Goal: Task Accomplishment & Management: Manage account settings

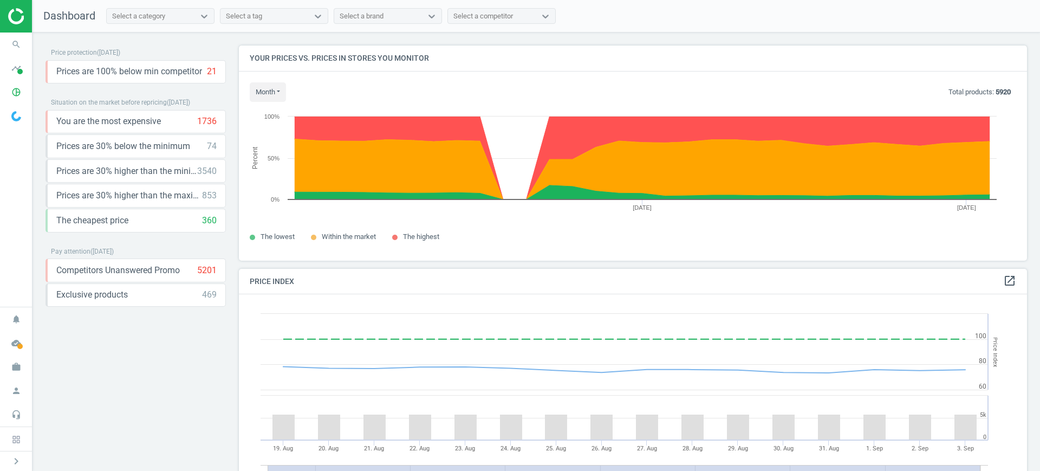
scroll to position [236, 799]
click at [20, 372] on icon "work" at bounding box center [16, 366] width 21 height 21
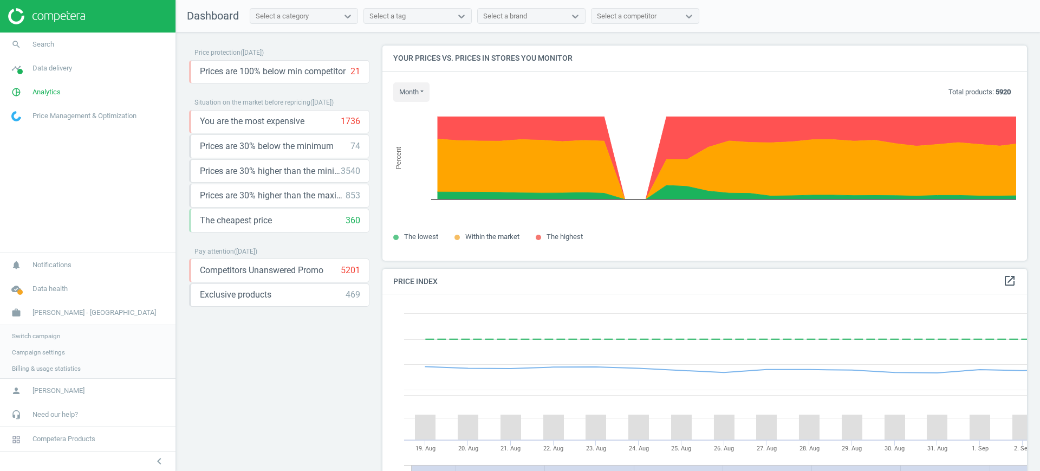
scroll to position [270, 655]
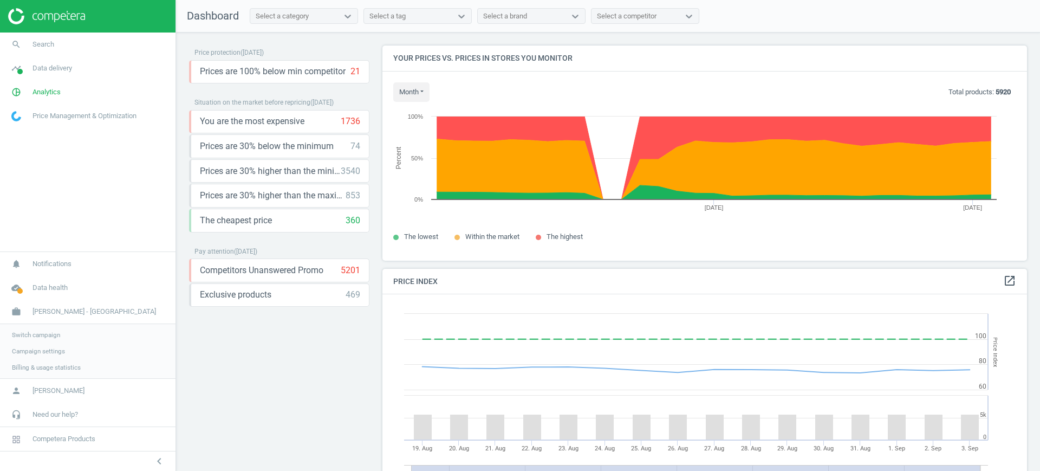
click at [16, 335] on span "Switch campaign" at bounding box center [36, 334] width 48 height 9
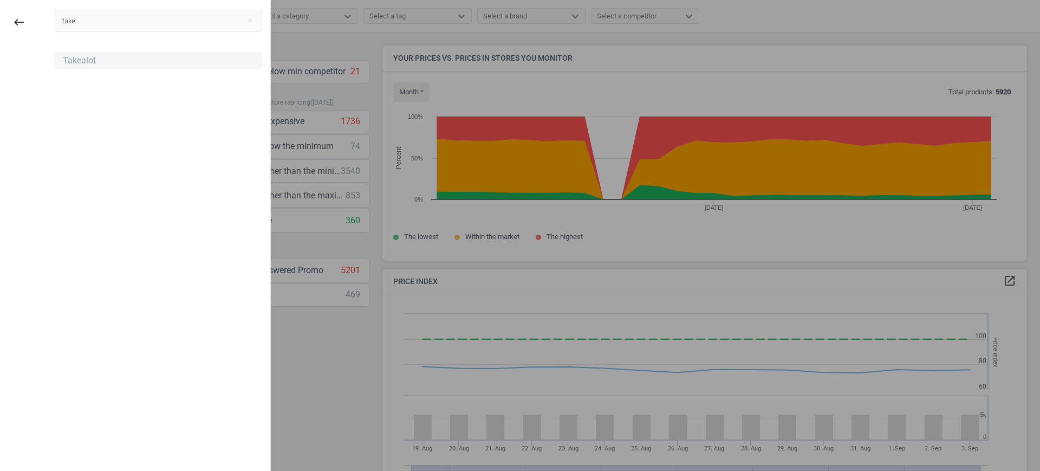
type input "take"
click at [70, 62] on div "Takealot" at bounding box center [79, 61] width 33 height 12
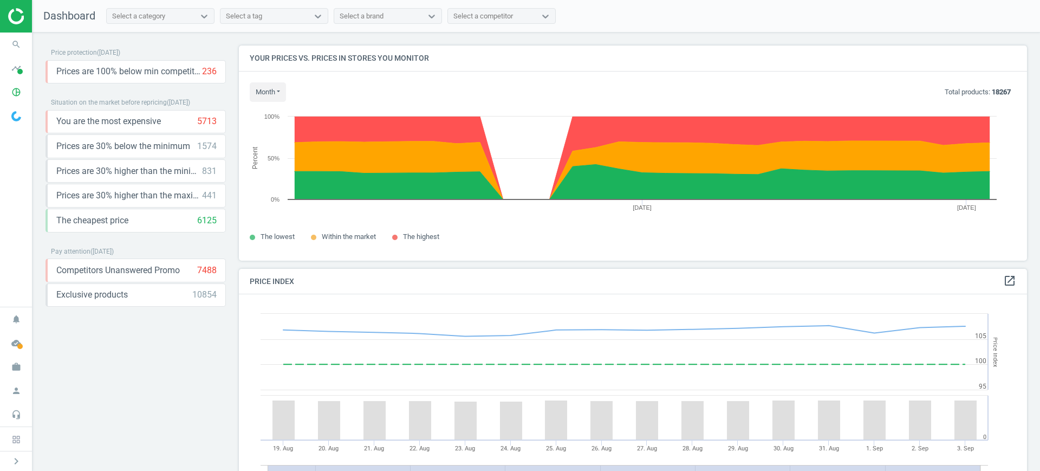
scroll to position [236, 799]
click at [15, 90] on icon "pie_chart_outlined" at bounding box center [16, 92] width 21 height 21
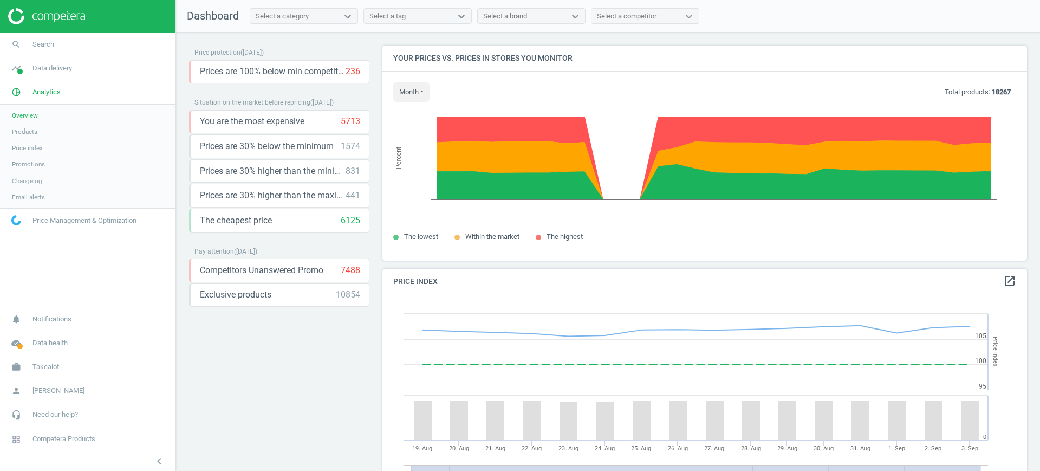
scroll to position [270, 655]
click at [44, 136] on link "Products" at bounding box center [87, 131] width 175 height 16
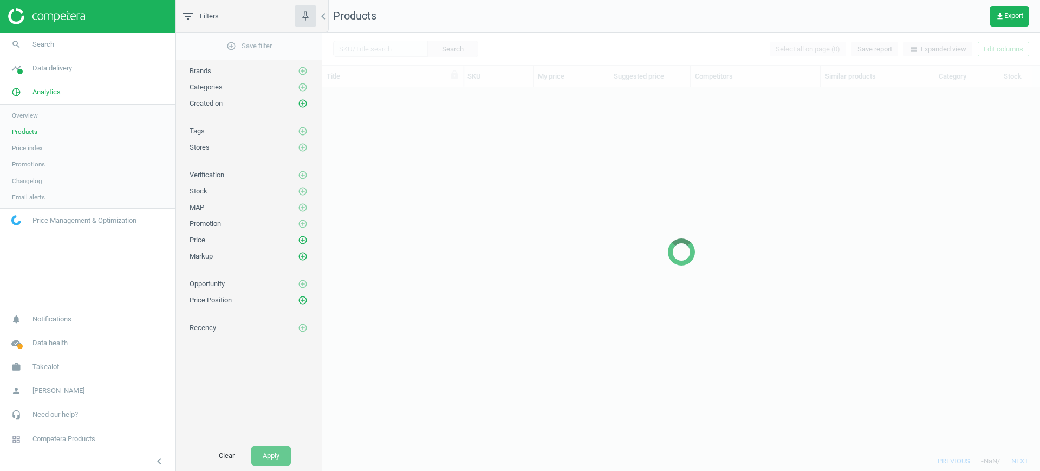
scroll to position [342, 707]
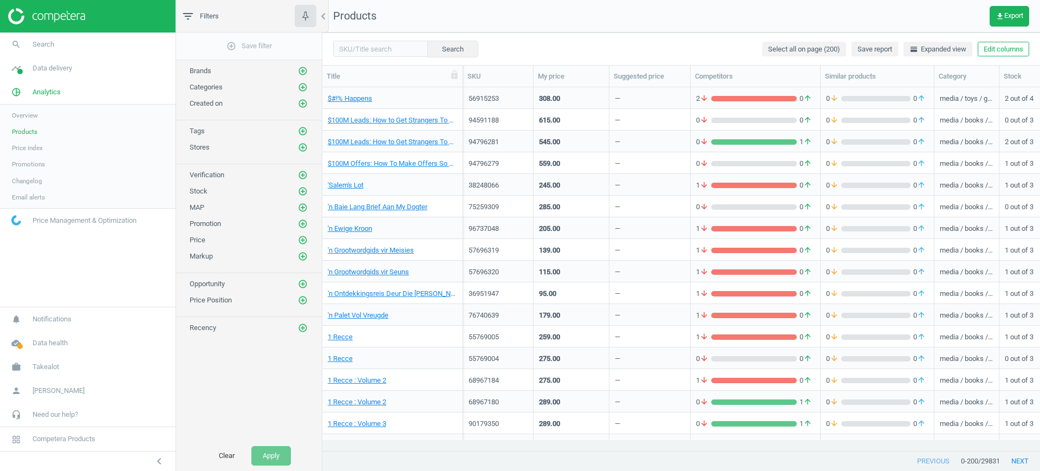
click at [595, 95] on div "308.00" at bounding box center [571, 97] width 64 height 19
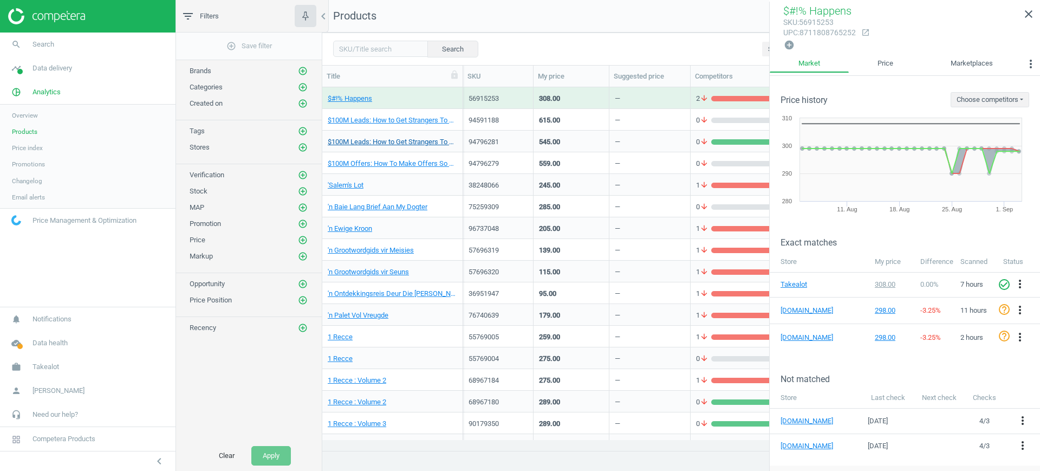
click at [405, 145] on link "$100M Leads: How to Get Strangers To Want To Buy Your Stuff" at bounding box center [392, 142] width 129 height 10
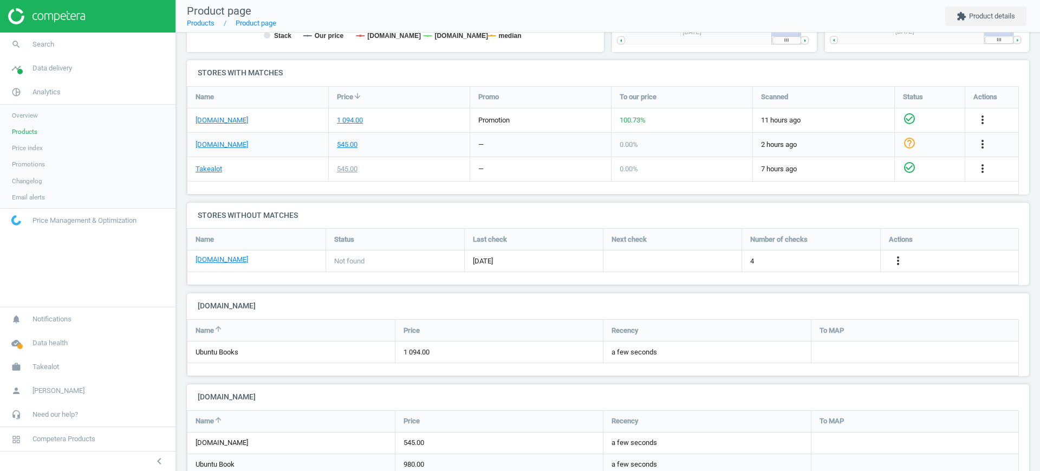
scroll to position [419, 0]
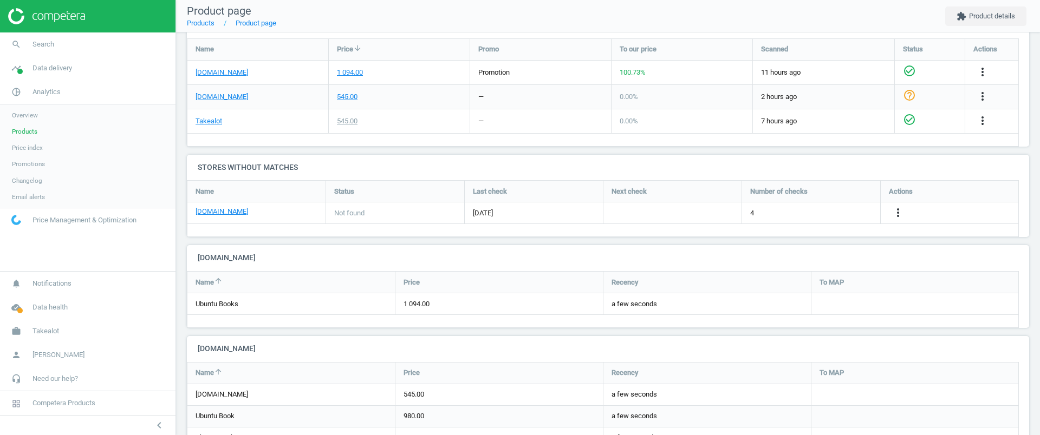
click at [39, 127] on link "Products" at bounding box center [87, 131] width 175 height 16
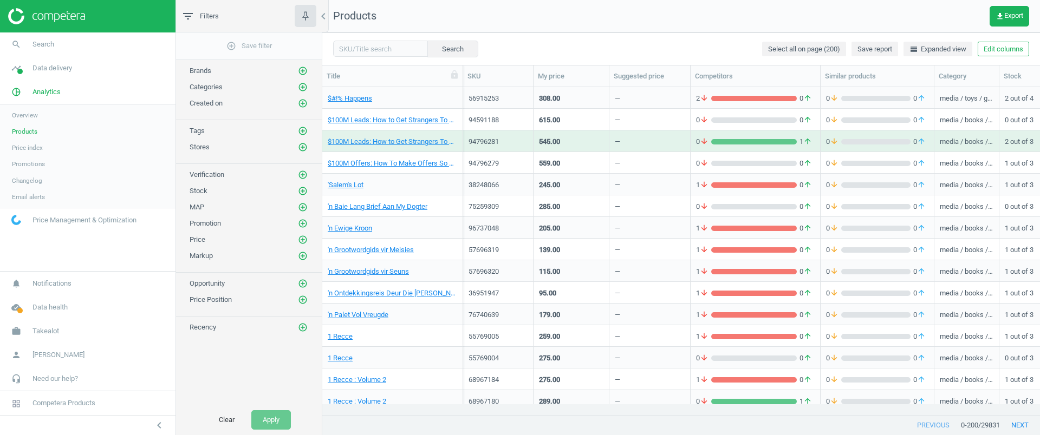
scroll to position [271, 0]
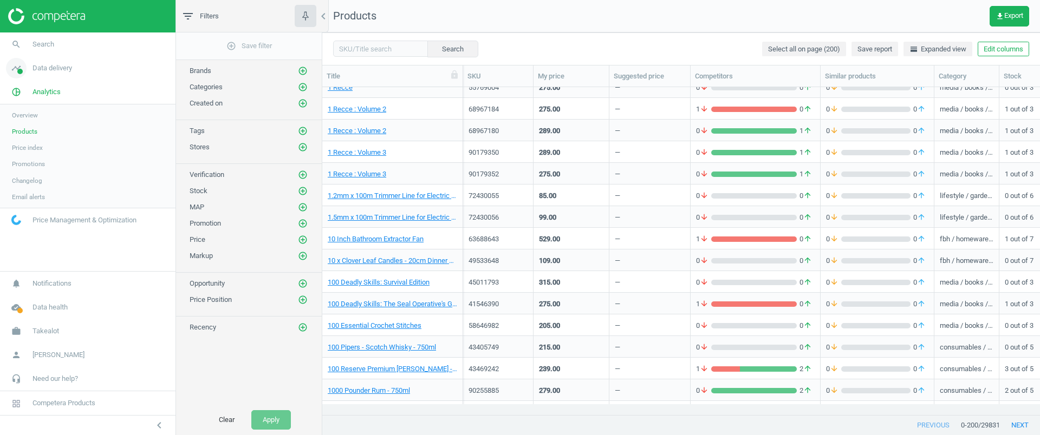
click at [45, 63] on span "Data delivery" at bounding box center [52, 68] width 40 height 10
click at [23, 158] on span "Stores" at bounding box center [21, 157] width 18 height 9
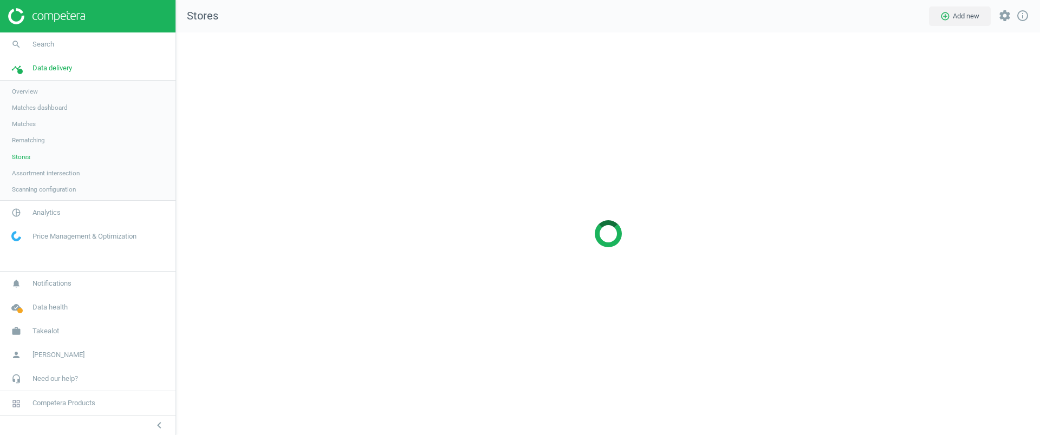
scroll to position [424, 885]
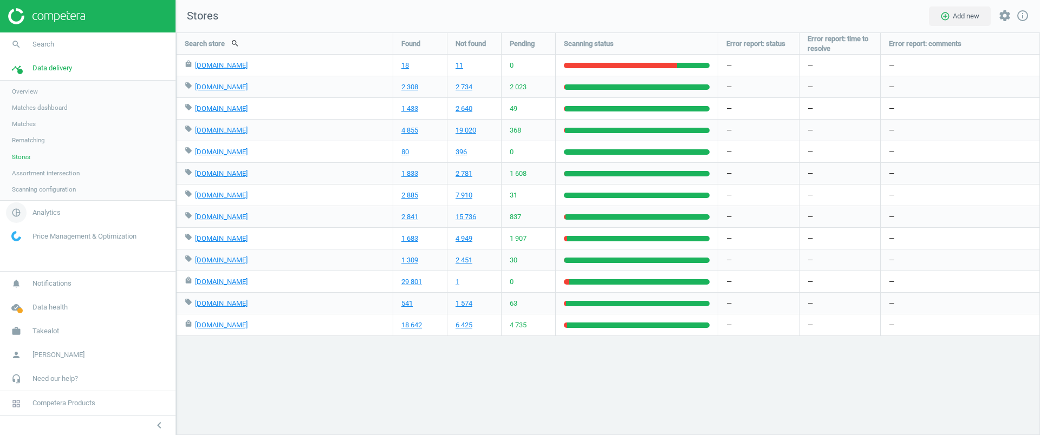
click at [35, 207] on link "pie_chart_outlined Analytics" at bounding box center [87, 213] width 175 height 24
click at [29, 130] on span "Products" at bounding box center [24, 131] width 25 height 9
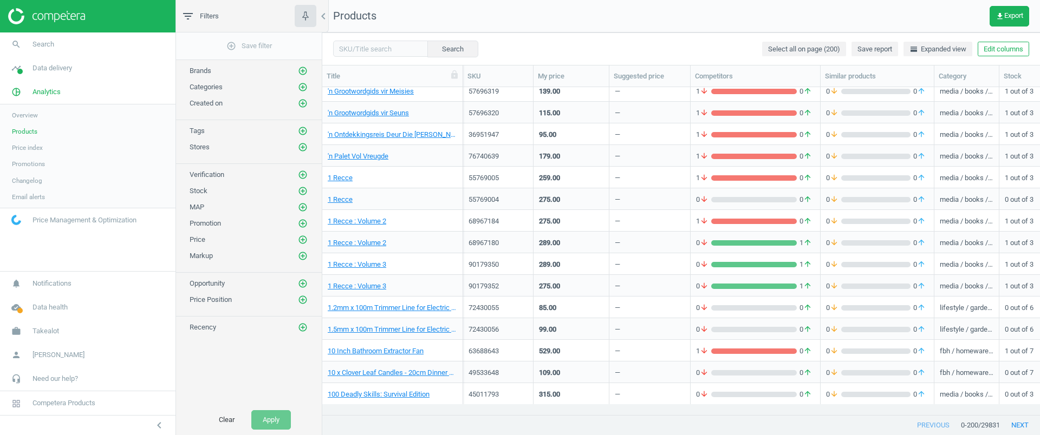
scroll to position [135, 0]
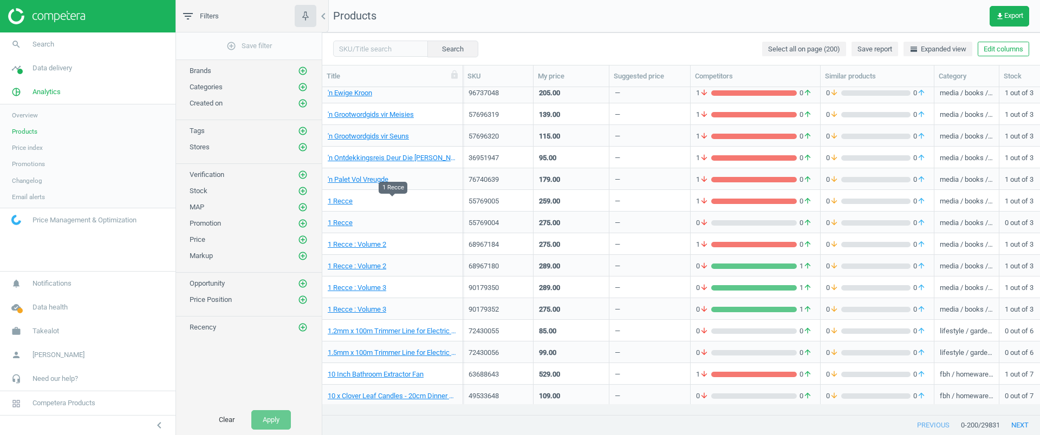
click at [378, 197] on span "1 Recce" at bounding box center [392, 202] width 129 height 10
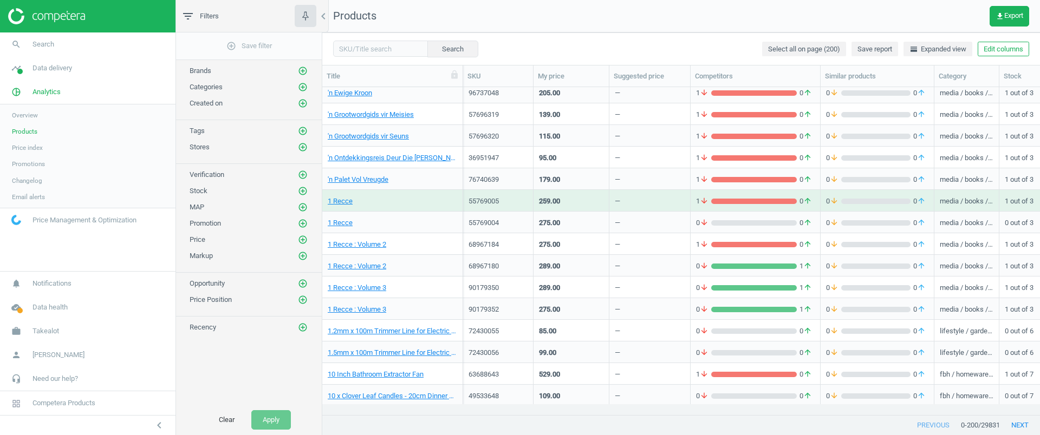
click at [378, 197] on span "1 Recce" at bounding box center [392, 202] width 129 height 10
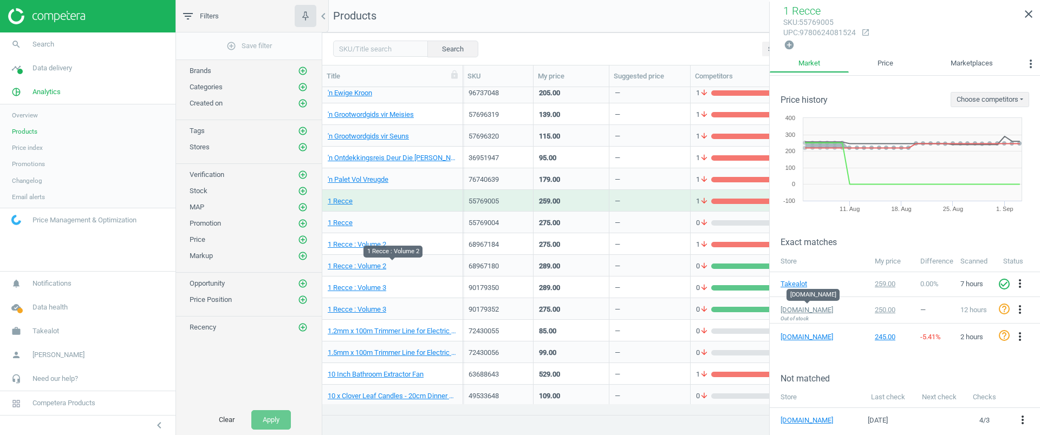
scroll to position [203, 0]
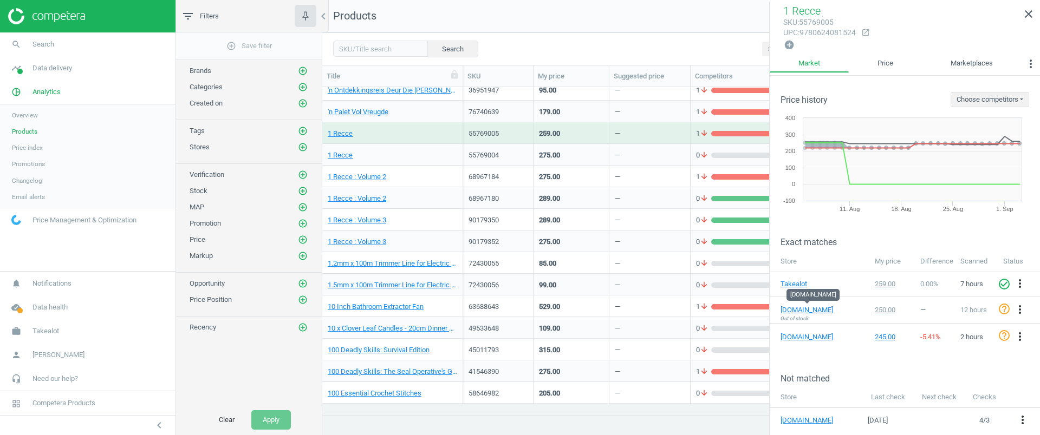
click at [422, 226] on div "1 Recce : Volume 3" at bounding box center [392, 223] width 129 height 14
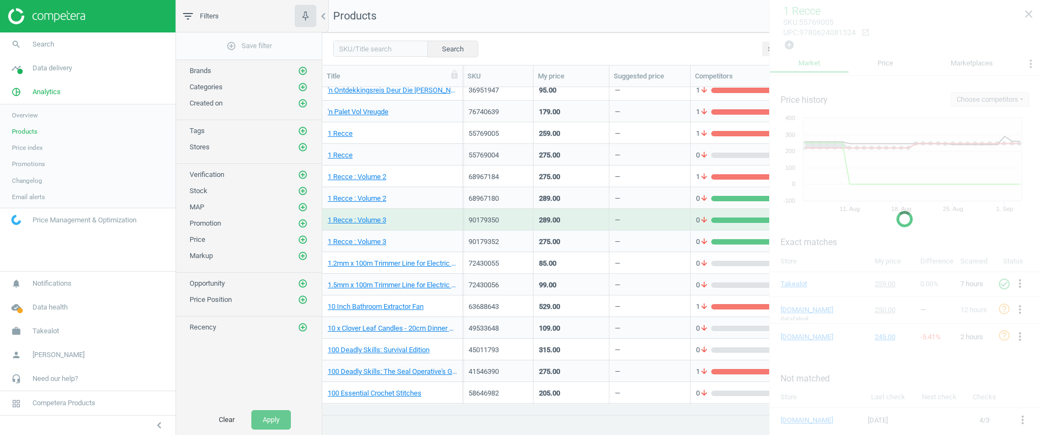
click at [422, 226] on div "1 Recce : Volume 3" at bounding box center [392, 223] width 129 height 14
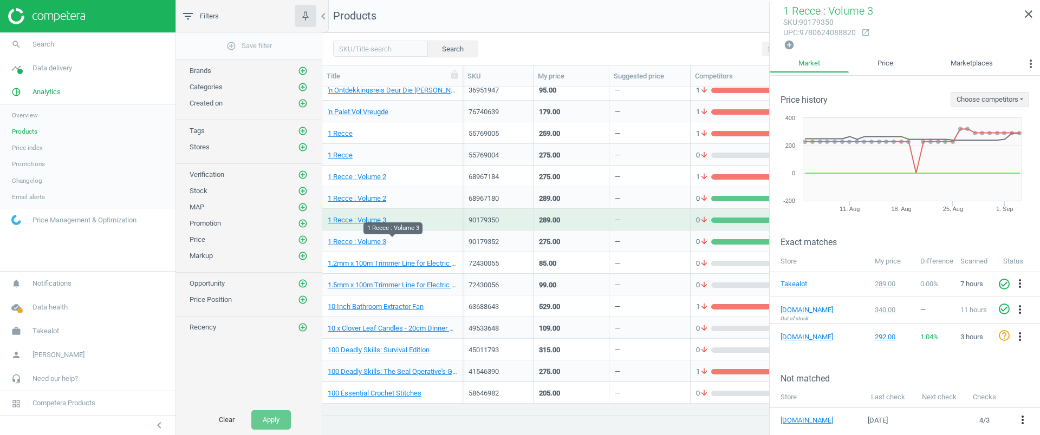
click at [427, 243] on span "1 Recce : Volume 3" at bounding box center [392, 242] width 129 height 10
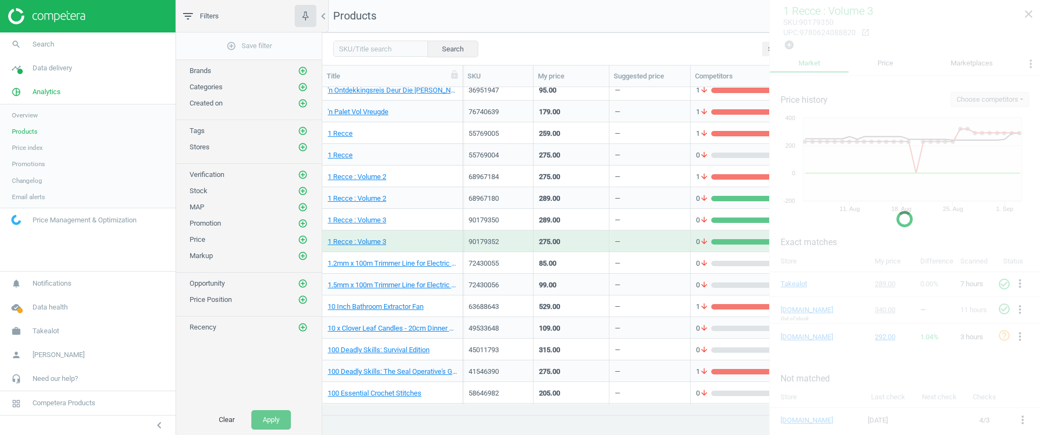
click at [427, 243] on span "1 Recce : Volume 3" at bounding box center [392, 242] width 129 height 10
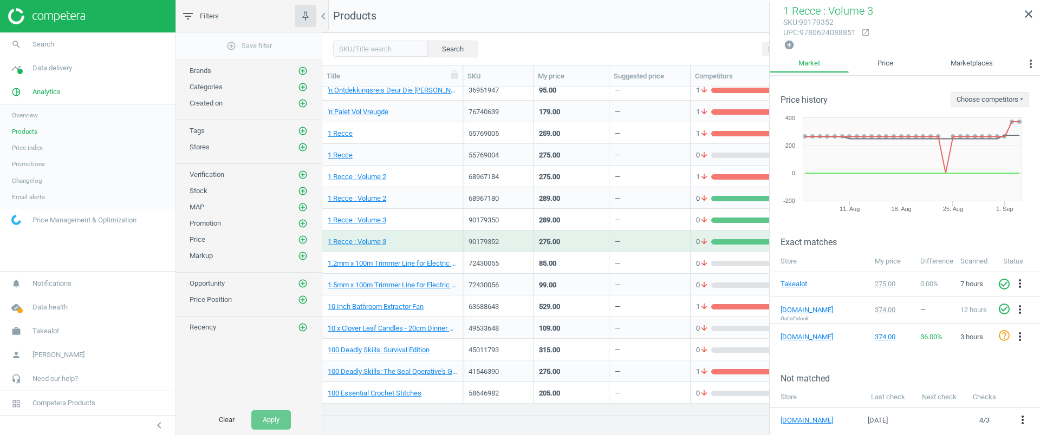
click at [431, 231] on div "1 Recce : Volume 3" at bounding box center [392, 242] width 141 height 22
click at [429, 228] on div "1 Recce : Volume 3" at bounding box center [392, 223] width 129 height 14
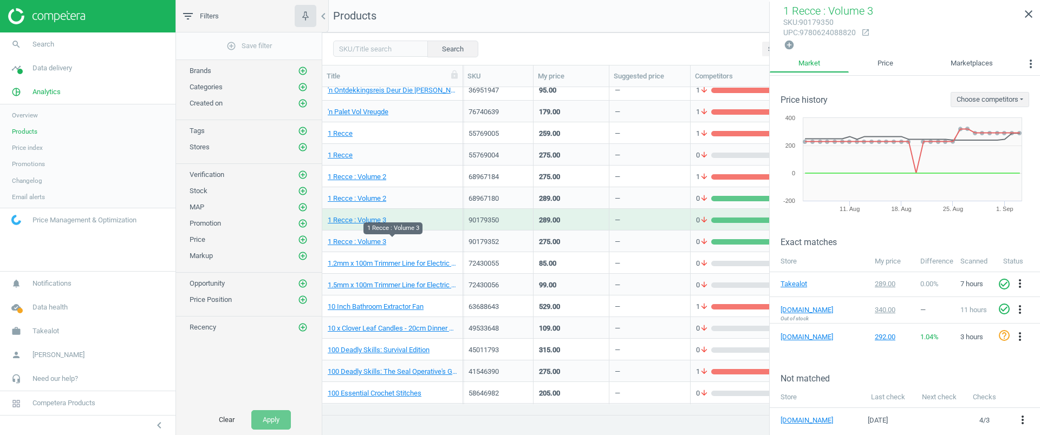
click at [400, 243] on span "1 Recce : Volume 3" at bounding box center [392, 242] width 129 height 10
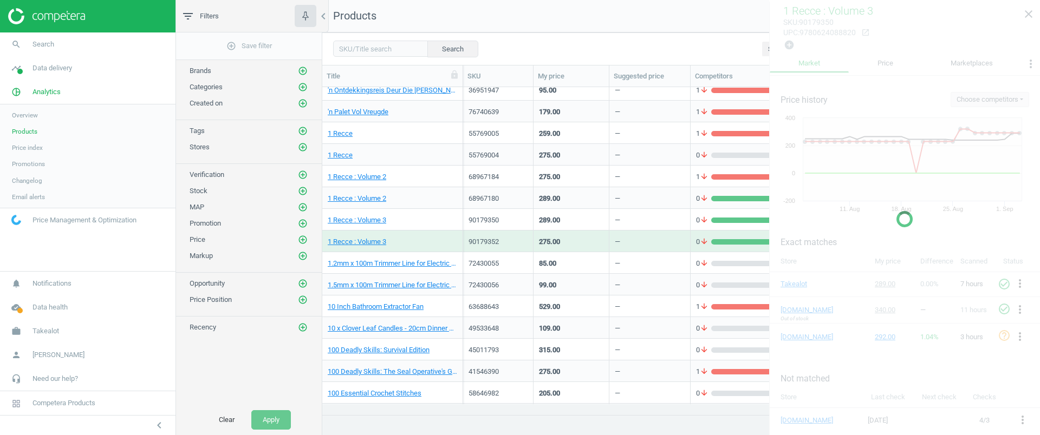
click at [400, 243] on span "1 Recce : Volume 3" at bounding box center [392, 242] width 129 height 10
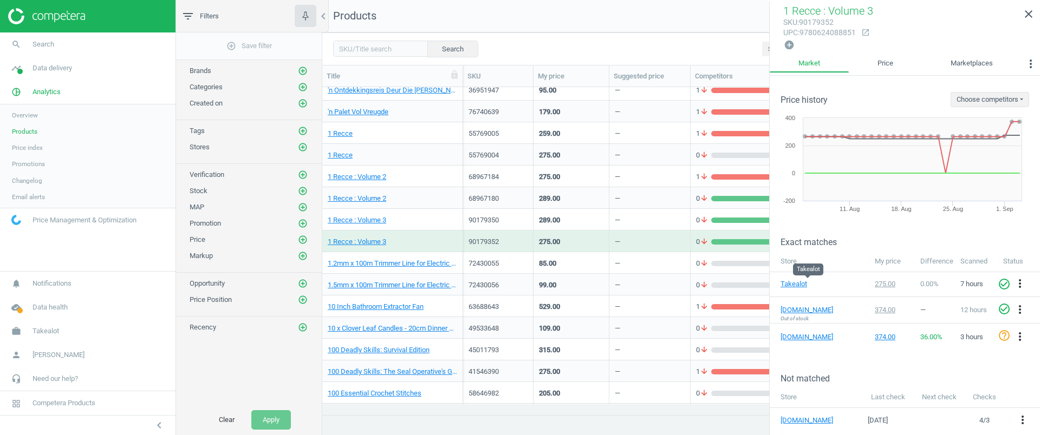
scroll to position [0, 0]
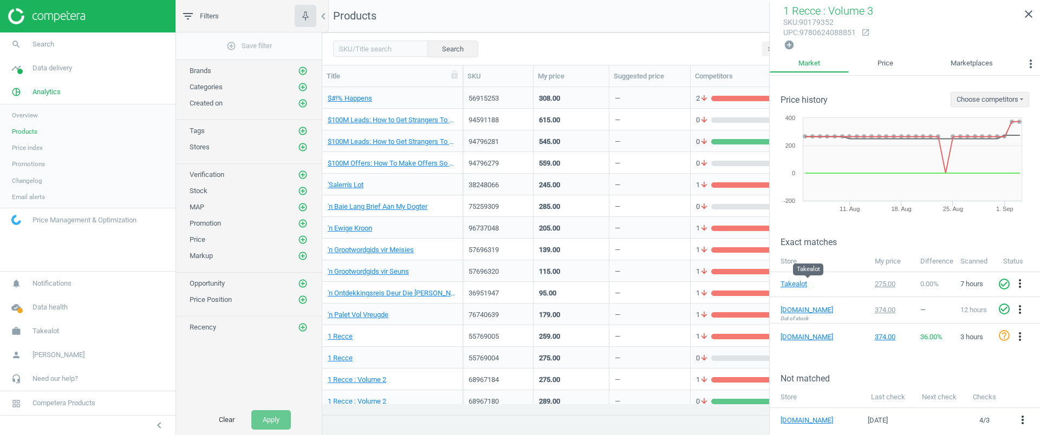
click at [435, 196] on div "'n Baie Lang Brief Aan My Dogter" at bounding box center [392, 207] width 141 height 22
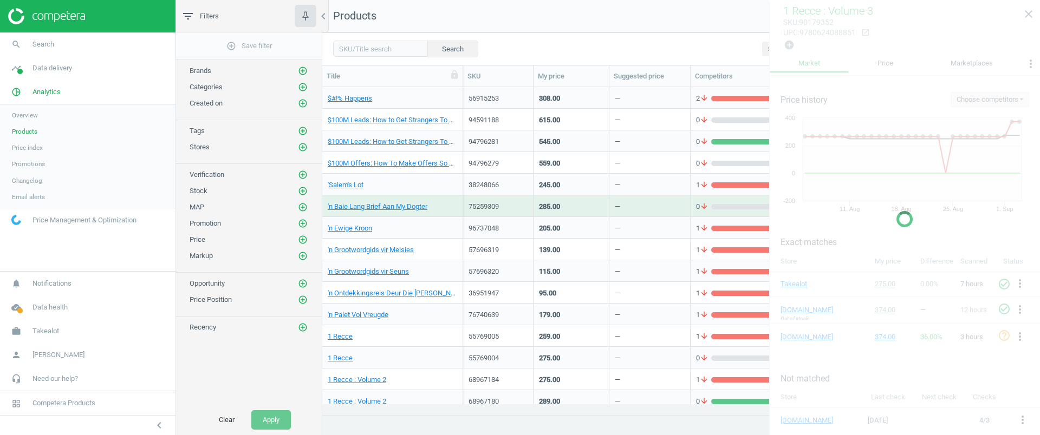
click at [435, 196] on div "'n Baie Lang Brief Aan My Dogter" at bounding box center [392, 207] width 141 height 22
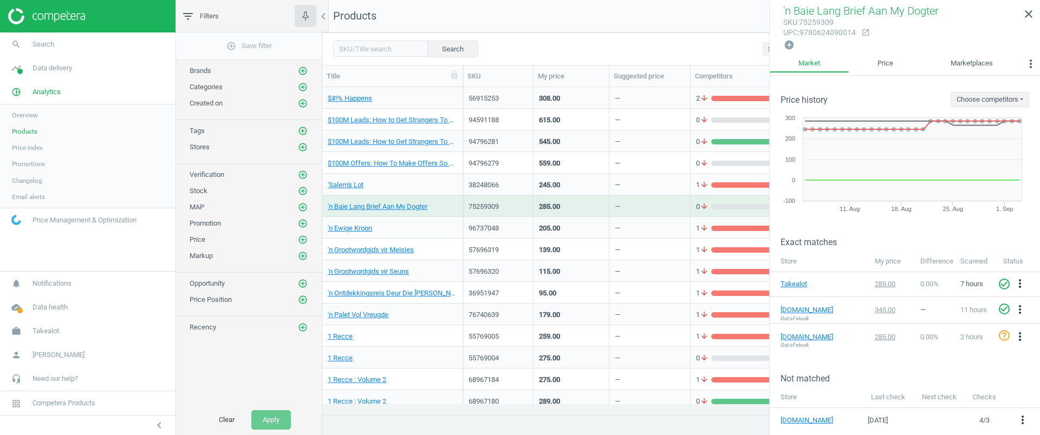
click at [423, 101] on span "$#!% Happens" at bounding box center [392, 99] width 129 height 10
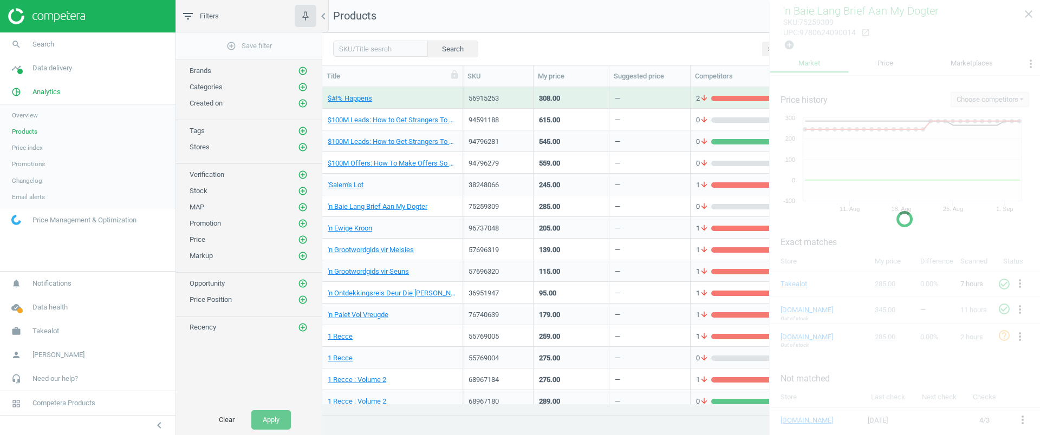
click at [423, 101] on span "$#!% Happens" at bounding box center [392, 99] width 129 height 10
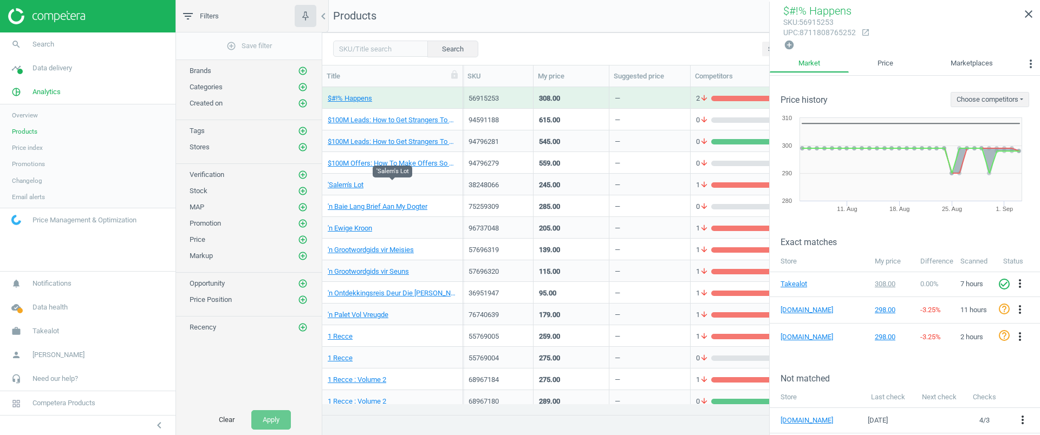
click at [408, 184] on span "'Salem's Lot" at bounding box center [392, 185] width 129 height 10
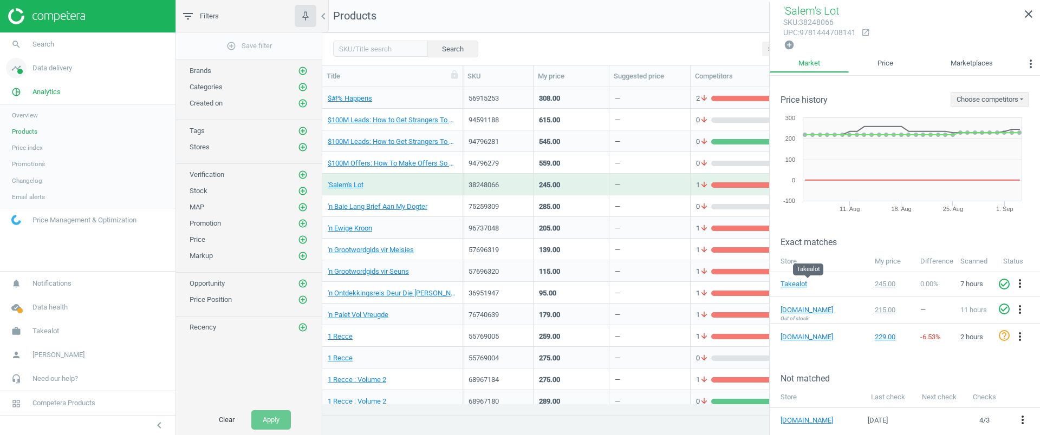
click at [36, 77] on link "timeline Data delivery" at bounding box center [87, 68] width 175 height 24
click at [27, 161] on link "Stores" at bounding box center [87, 157] width 175 height 16
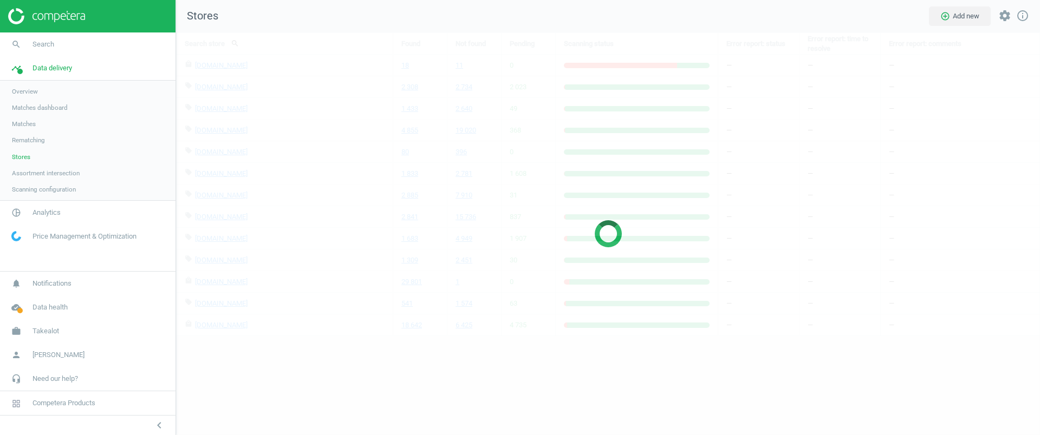
scroll to position [424, 885]
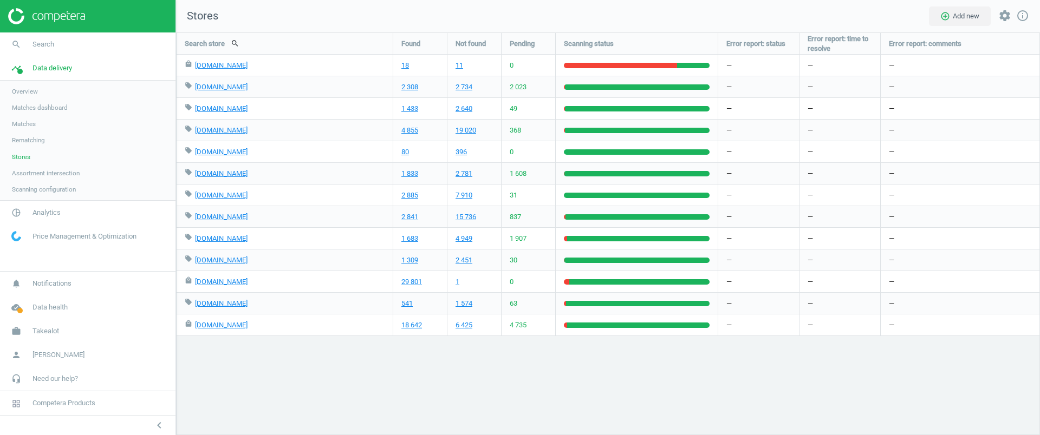
click at [45, 184] on link "Scanning configuration" at bounding box center [87, 189] width 175 height 16
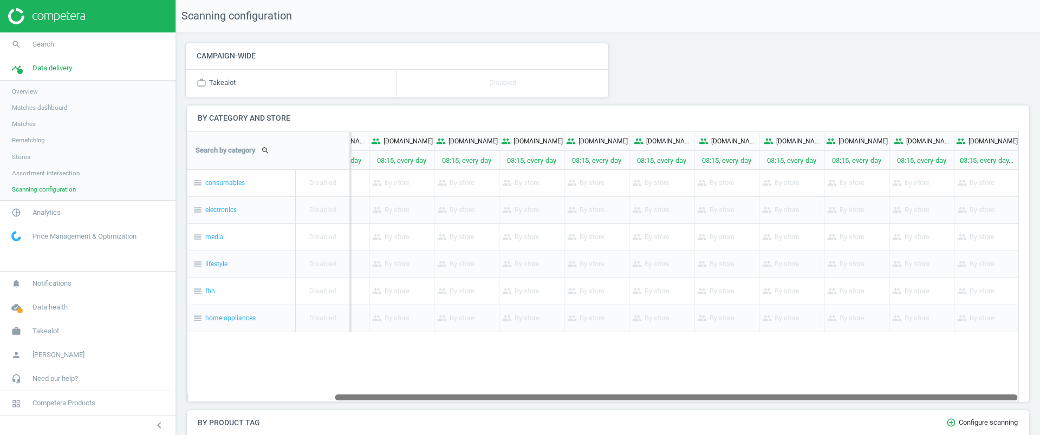
drag, startPoint x: 758, startPoint y: 395, endPoint x: 942, endPoint y: 404, distance: 183.8
click at [942, 404] on div "Campaign-wide work_outline Takealot Disabled add_circle_outline Configure By ca…" at bounding box center [608, 233] width 864 height 403
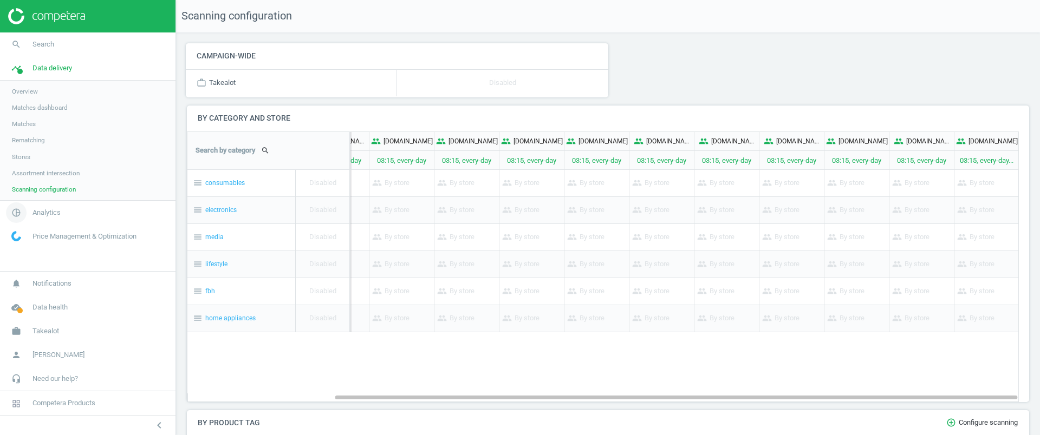
click at [32, 223] on link "pie_chart_outlined Analytics" at bounding box center [87, 213] width 175 height 24
click at [34, 135] on span "Products" at bounding box center [24, 131] width 25 height 9
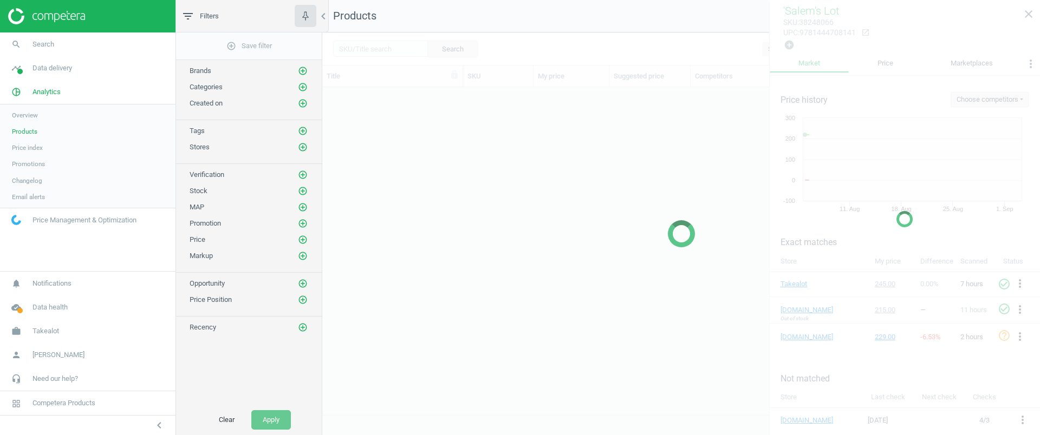
scroll to position [307, 707]
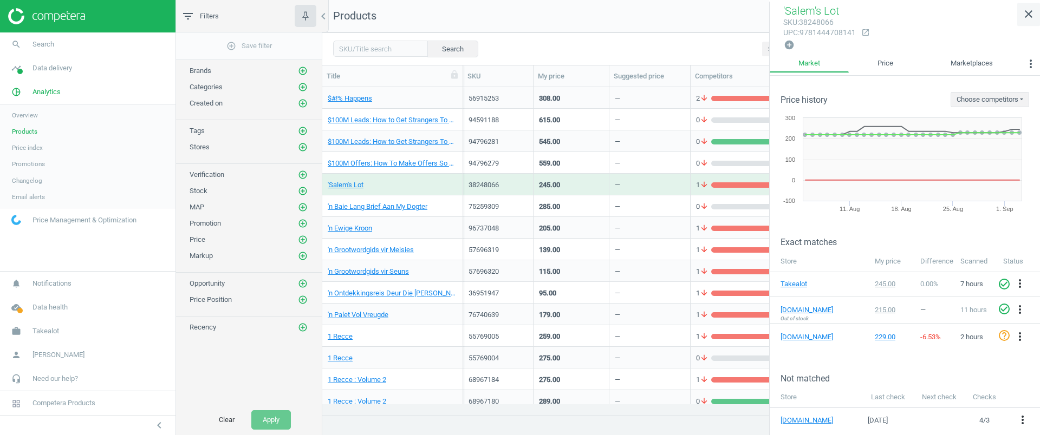
click at [1034, 11] on icon "close" at bounding box center [1028, 14] width 13 height 13
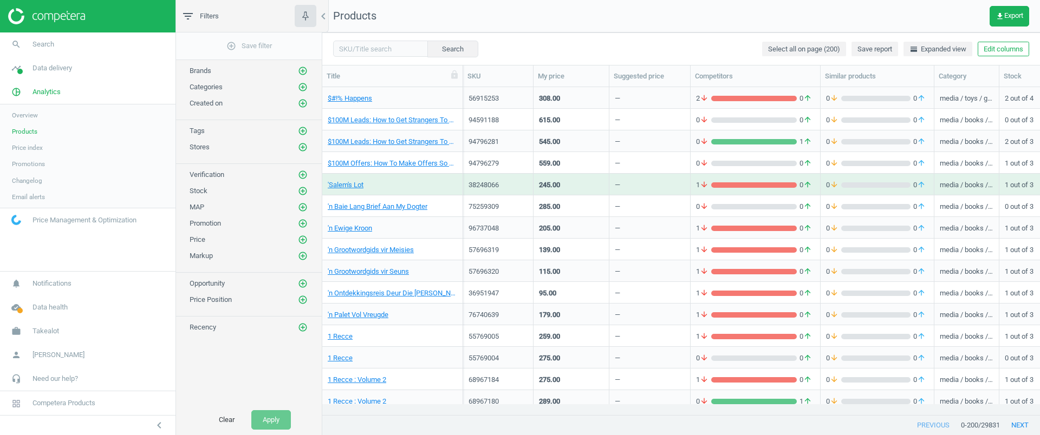
click at [500, 180] on body "Group 2 Created with Sketch. ic/cloud_download/grey600 Created with Sketch. gra…" at bounding box center [520, 217] width 1040 height 435
click at [571, 184] on div "245.00" at bounding box center [571, 184] width 64 height 19
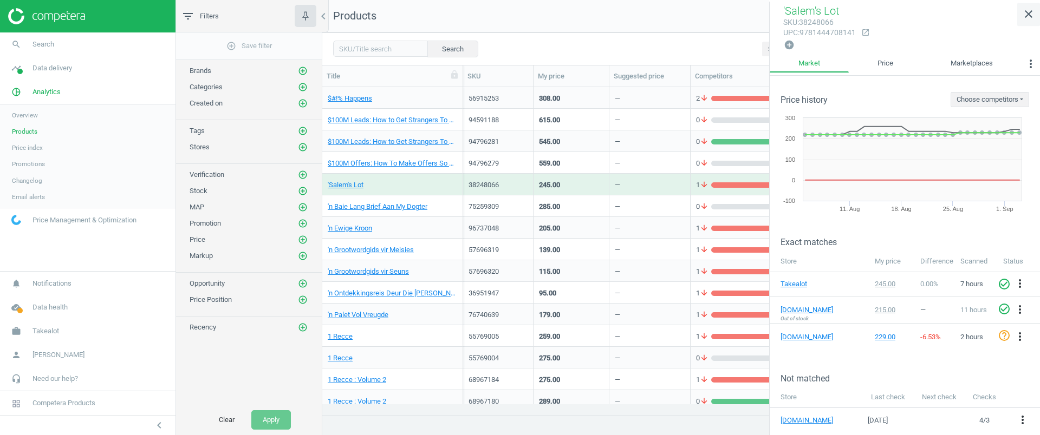
click at [1028, 15] on icon "close" at bounding box center [1028, 14] width 13 height 13
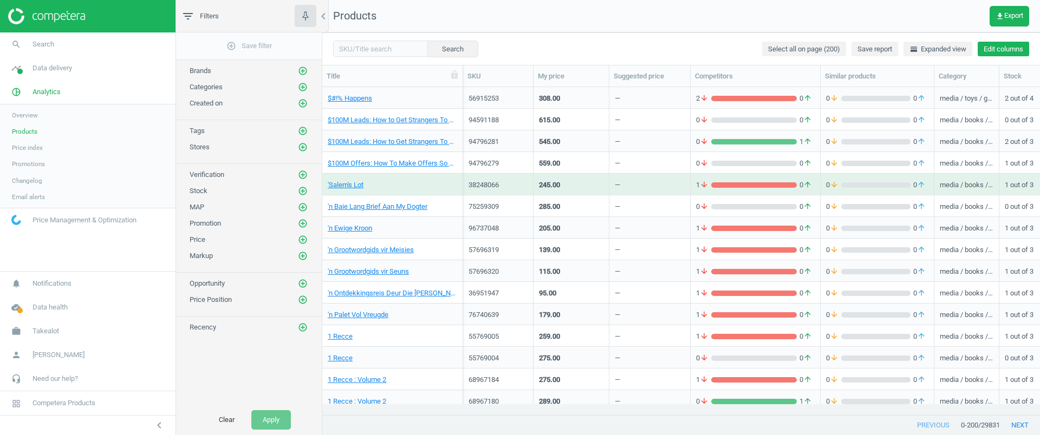
click at [1013, 51] on button "Edit columns" at bounding box center [1003, 49] width 51 height 15
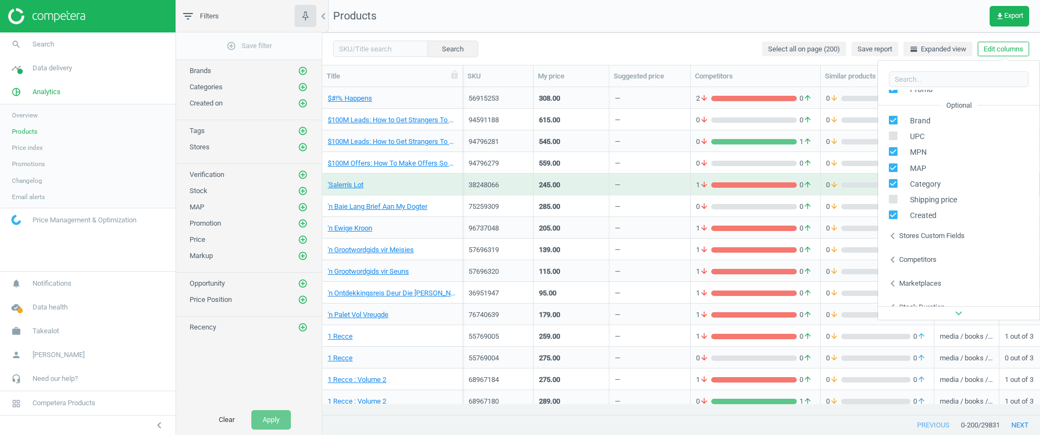
scroll to position [135, 0]
click at [943, 238] on div "Stores custom fields" at bounding box center [932, 235] width 66 height 10
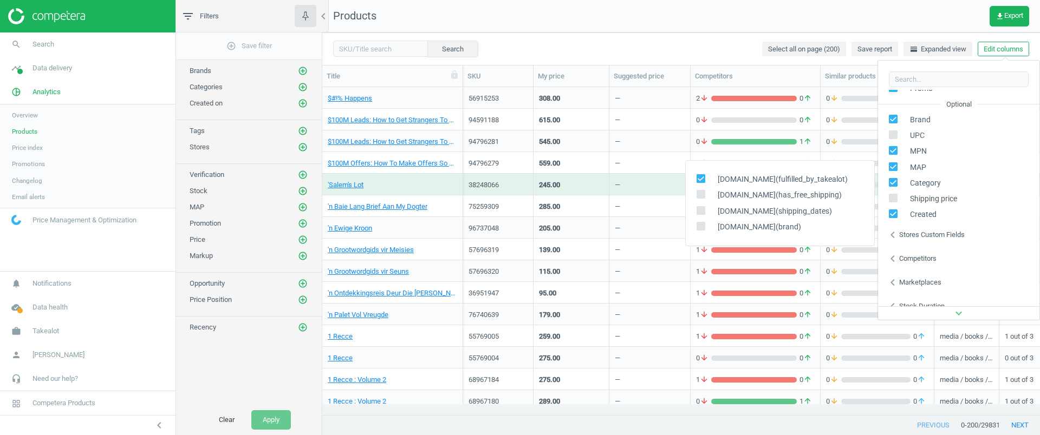
click at [704, 178] on icon at bounding box center [700, 178] width 9 height 9
click at [704, 178] on input "checkbox" at bounding box center [700, 178] width 7 height 7
checkbox input "false"
click at [702, 197] on input "checkbox" at bounding box center [700, 194] width 7 height 7
checkbox input "true"
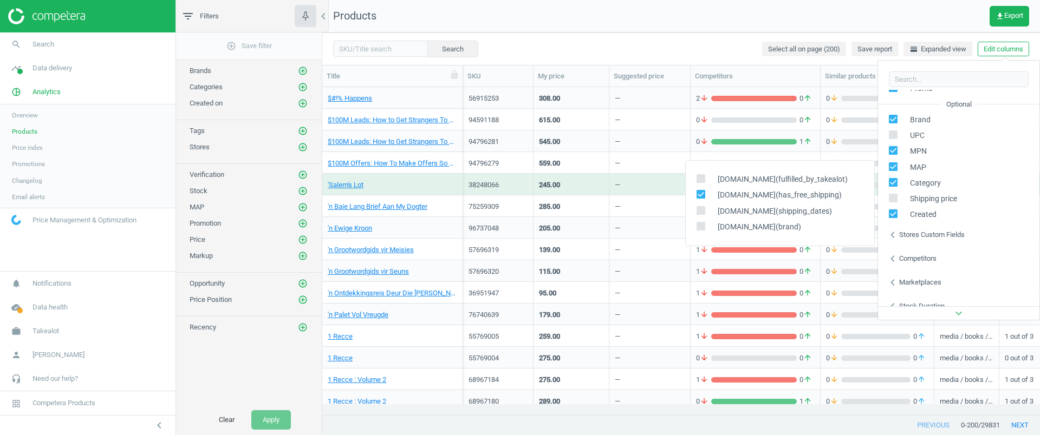
click at [702, 208] on input "checkbox" at bounding box center [700, 210] width 7 height 7
checkbox input "true"
click at [628, 47] on div "Search Select all on page (200) Save report horizontal_split Expanded view Edit…" at bounding box center [681, 48] width 718 height 32
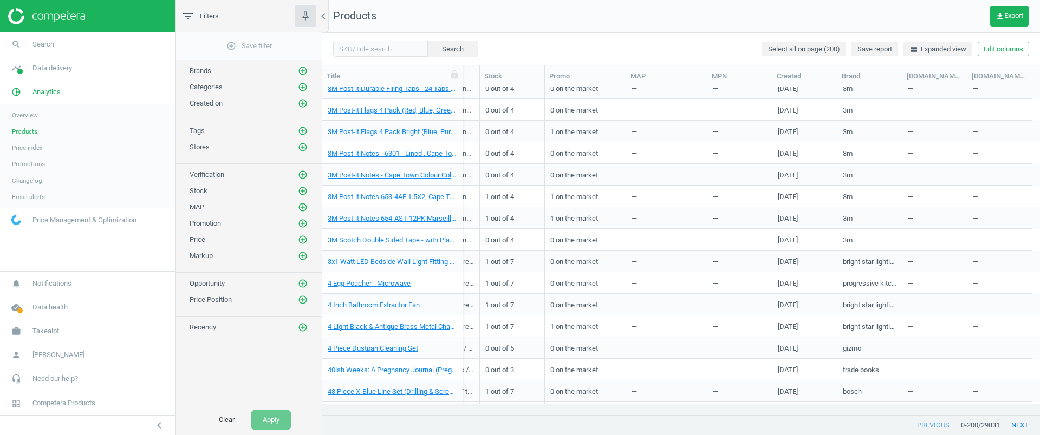
scroll to position [3588, 0]
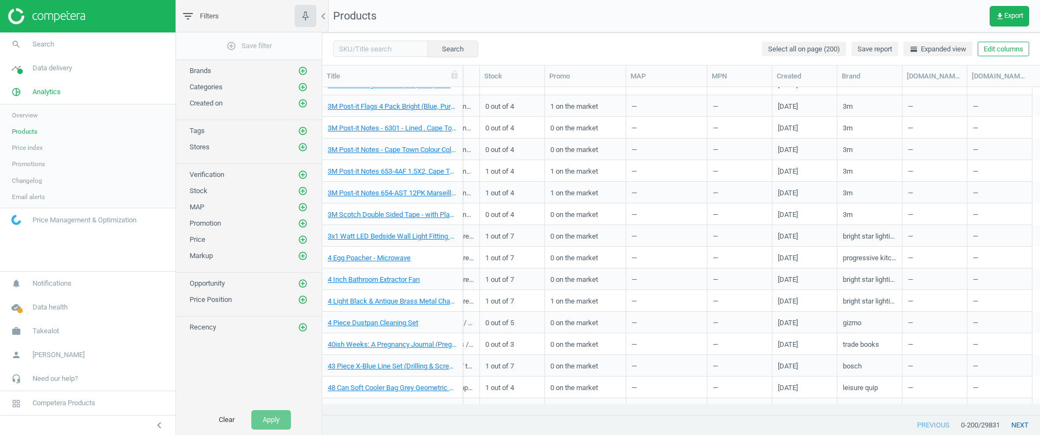
click at [1017, 426] on button "next" at bounding box center [1020, 425] width 40 height 19
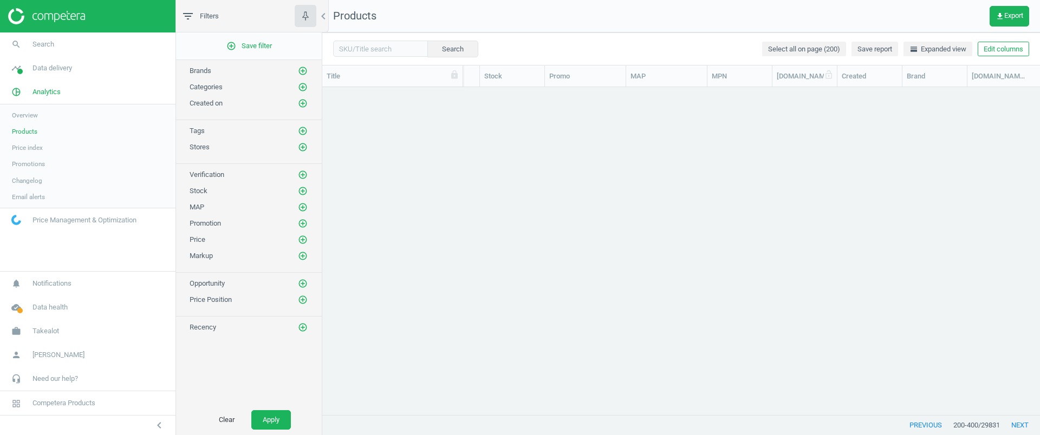
scroll to position [87, 0]
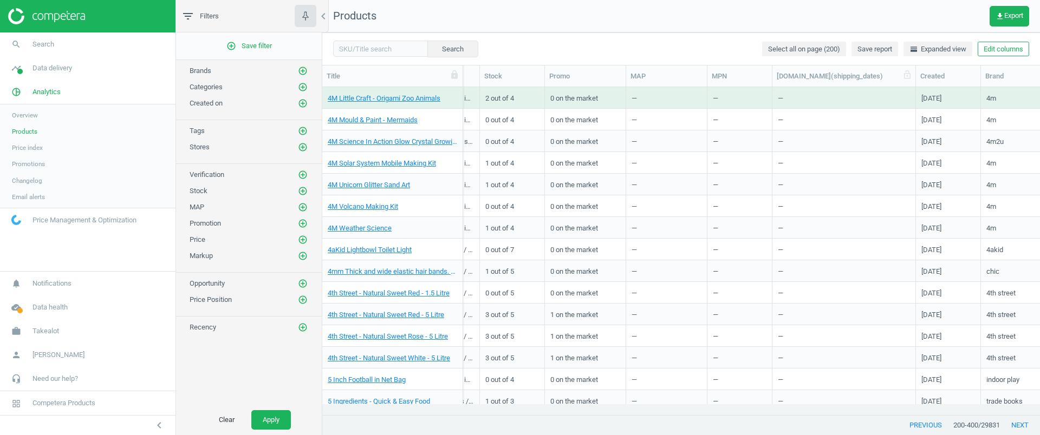
drag, startPoint x: 836, startPoint y: 79, endPoint x: 922, endPoint y: 83, distance: 85.7
click at [921, 83] on div at bounding box center [915, 76] width 11 height 21
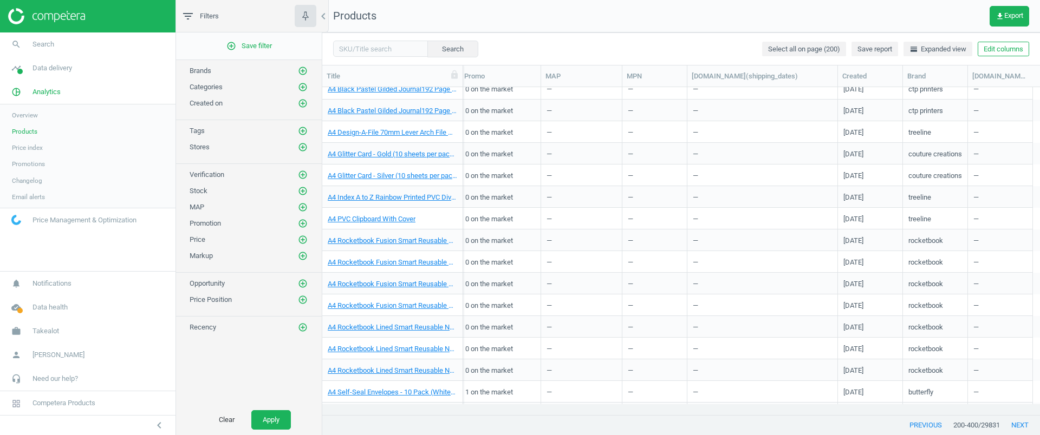
scroll to position [3675, 0]
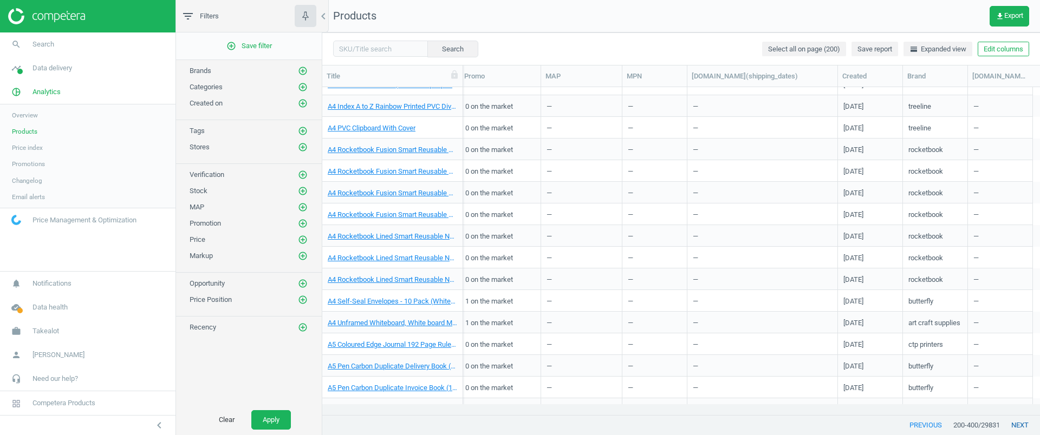
click at [1018, 426] on button "next" at bounding box center [1020, 425] width 40 height 19
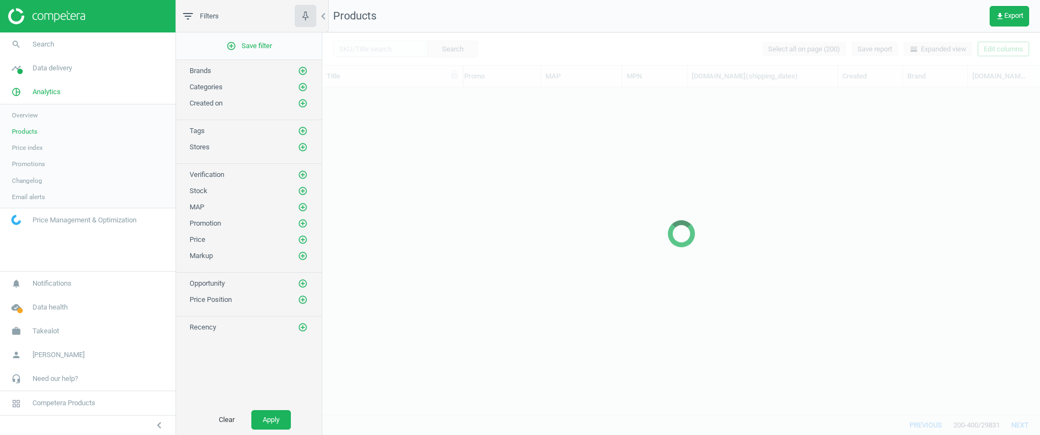
scroll to position [87, 0]
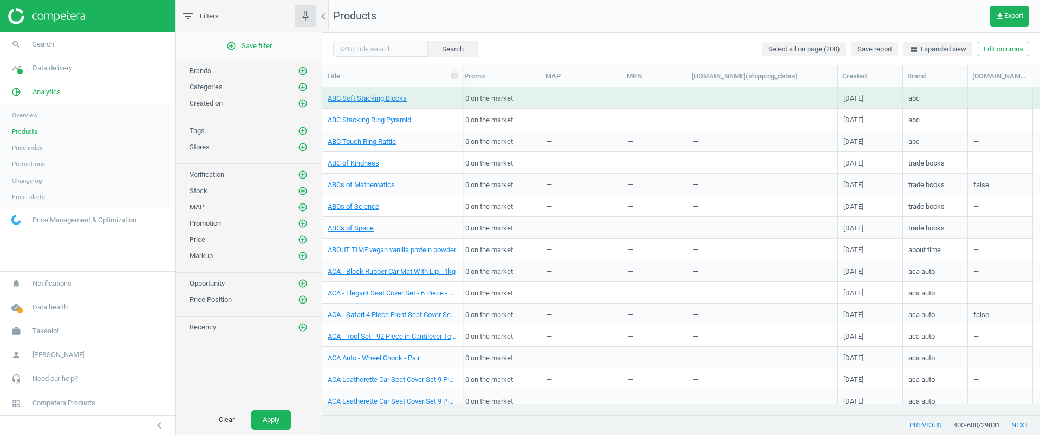
click at [1001, 57] on div "Search Select all on page (200) Save report horizontal_split Expanded view Edit…" at bounding box center [681, 48] width 718 height 32
click at [1009, 47] on button "Edit columns" at bounding box center [1003, 49] width 51 height 15
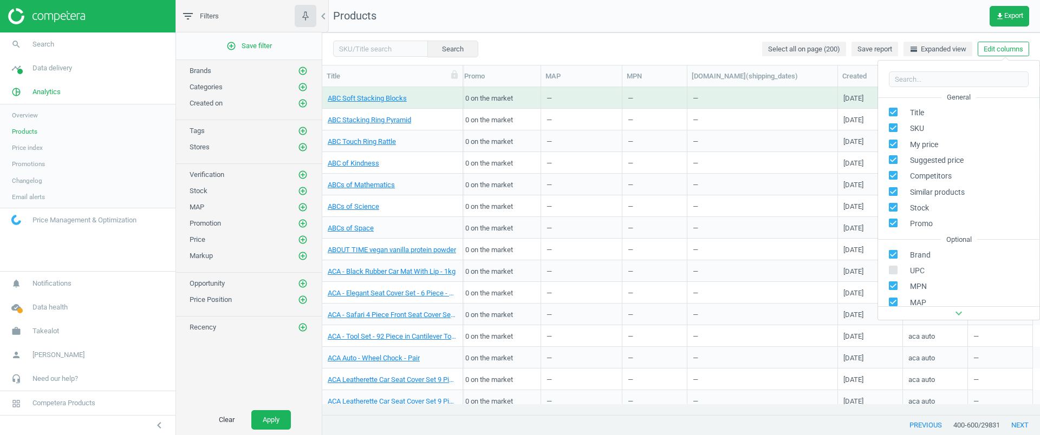
scroll to position [68, 0]
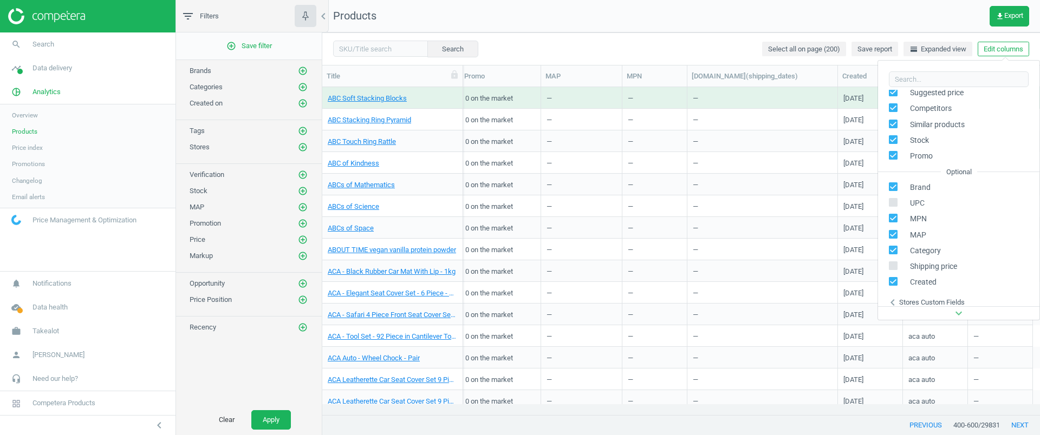
click at [893, 237] on span at bounding box center [893, 234] width 9 height 9
click at [890, 220] on input "checkbox" at bounding box center [893, 218] width 7 height 7
checkbox input "false"
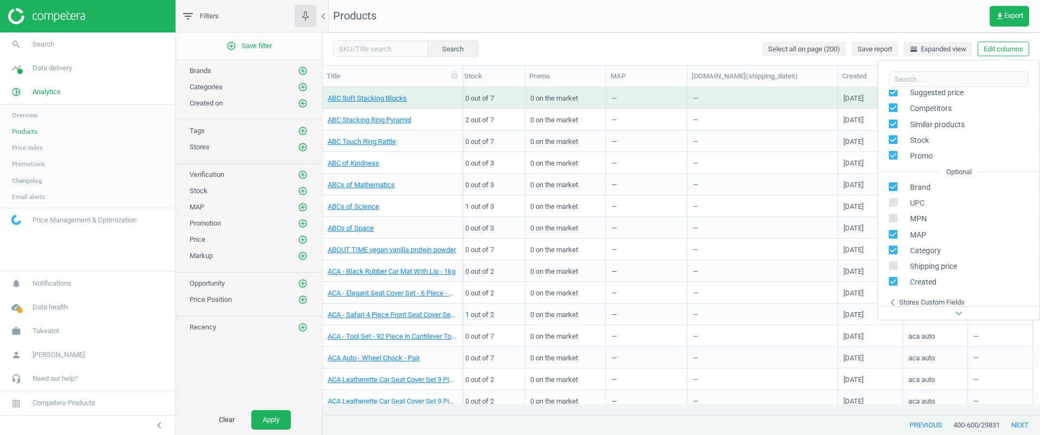
click at [895, 236] on input "checkbox" at bounding box center [893, 234] width 7 height 7
checkbox input "false"
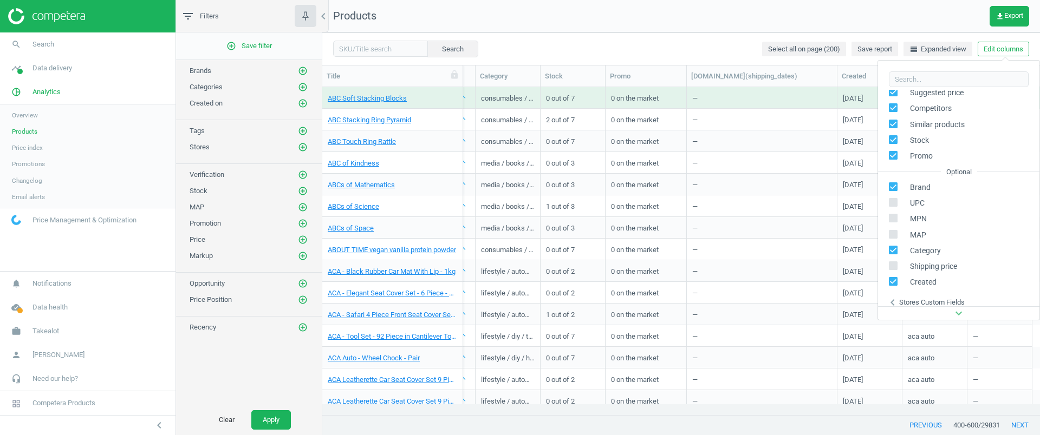
scroll to position [0, 459]
click at [898, 199] on label at bounding box center [897, 203] width 16 height 10
click at [897, 199] on input "checkbox" at bounding box center [893, 202] width 7 height 7
checkbox input "true"
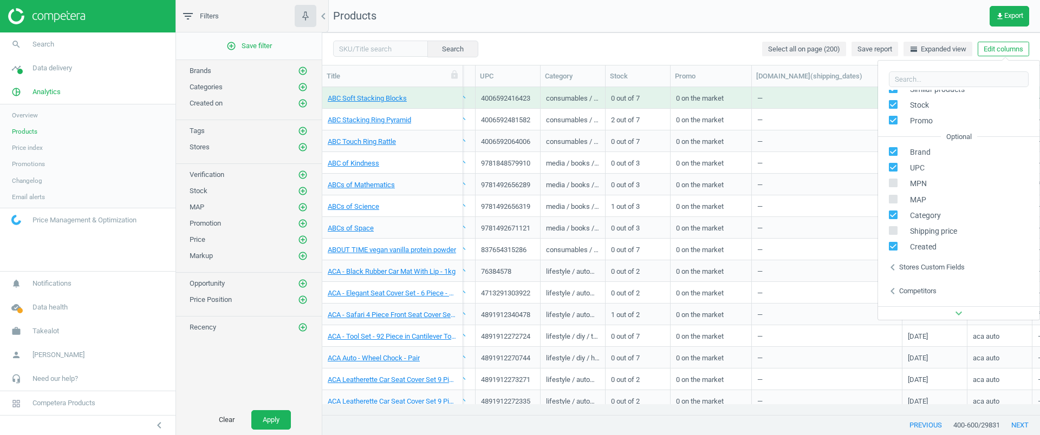
scroll to position [147, 0]
click at [492, 8] on nav "Products get_app Export" at bounding box center [681, 16] width 718 height 32
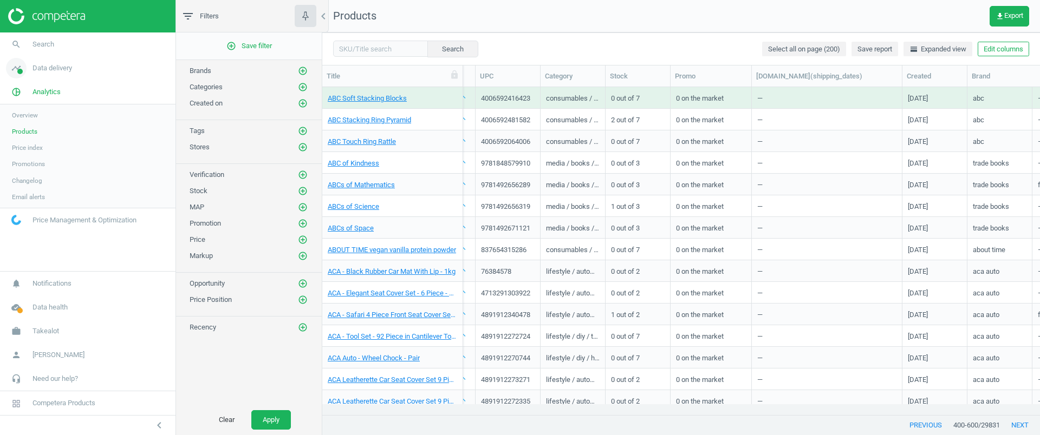
click at [42, 70] on span "Data delivery" at bounding box center [52, 68] width 40 height 10
click at [45, 137] on span "Rematching" at bounding box center [28, 140] width 33 height 9
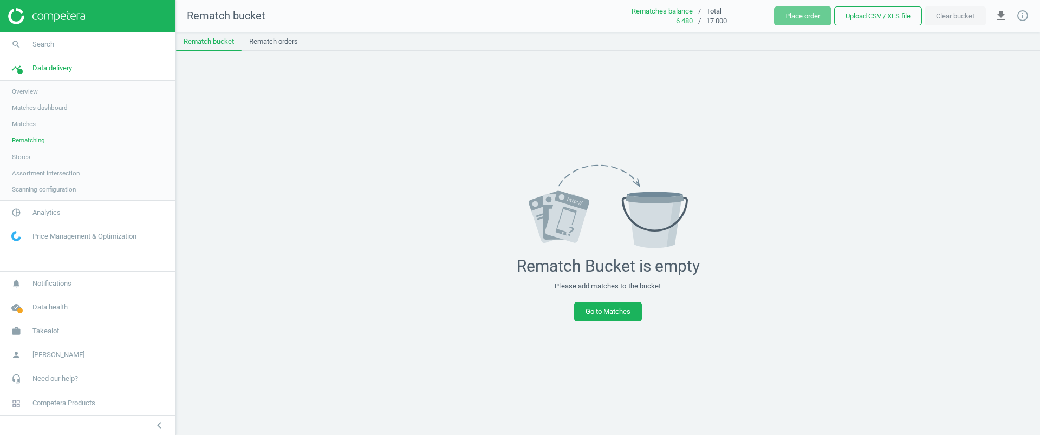
click at [42, 103] on span "Matches dashboard" at bounding box center [40, 107] width 56 height 9
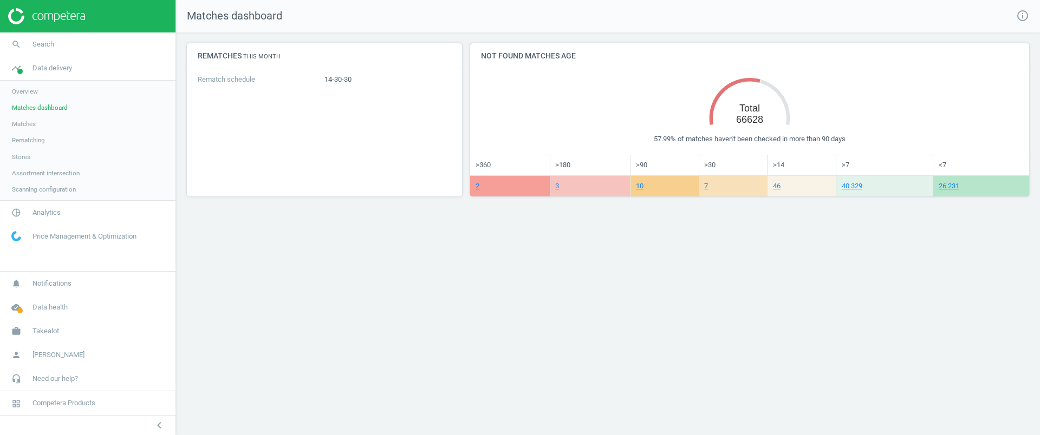
click at [32, 138] on span "Rematching" at bounding box center [28, 140] width 33 height 9
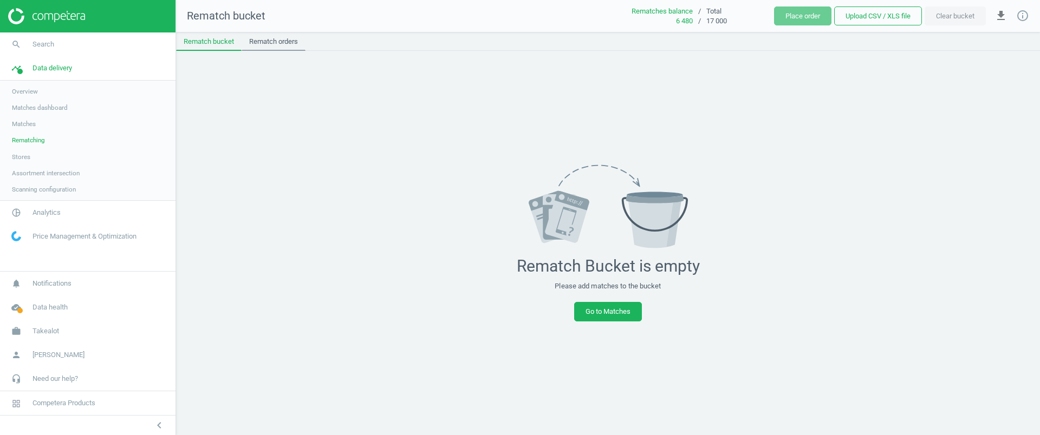
click at [278, 35] on link "Rematch orders" at bounding box center [274, 41] width 64 height 18
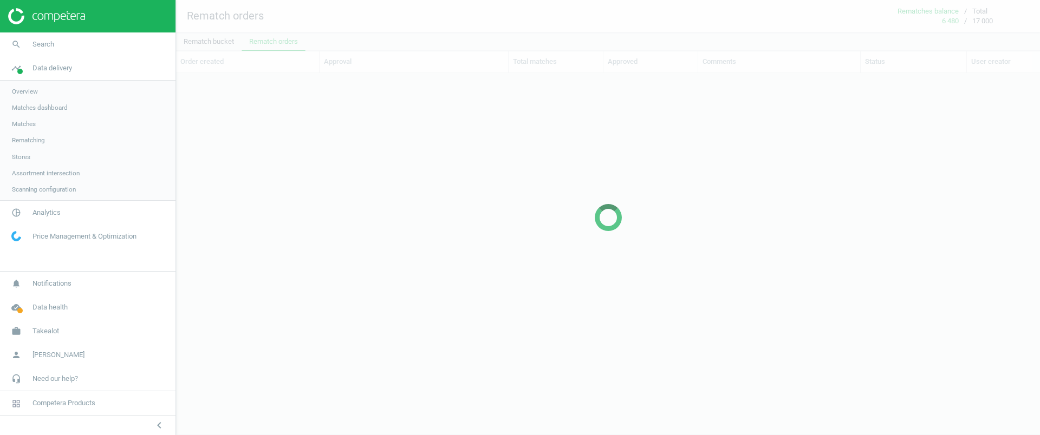
scroll to position [11, 11]
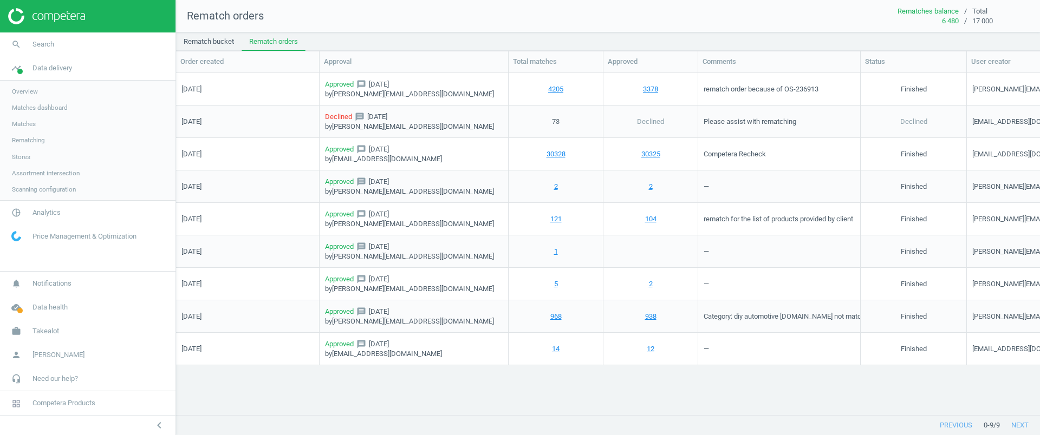
click at [32, 127] on span "Matches" at bounding box center [24, 124] width 24 height 9
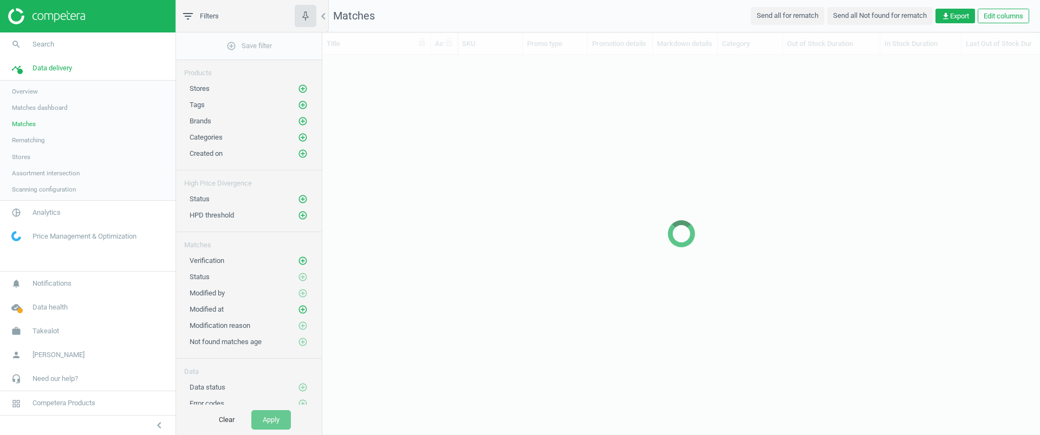
scroll to position [340, 707]
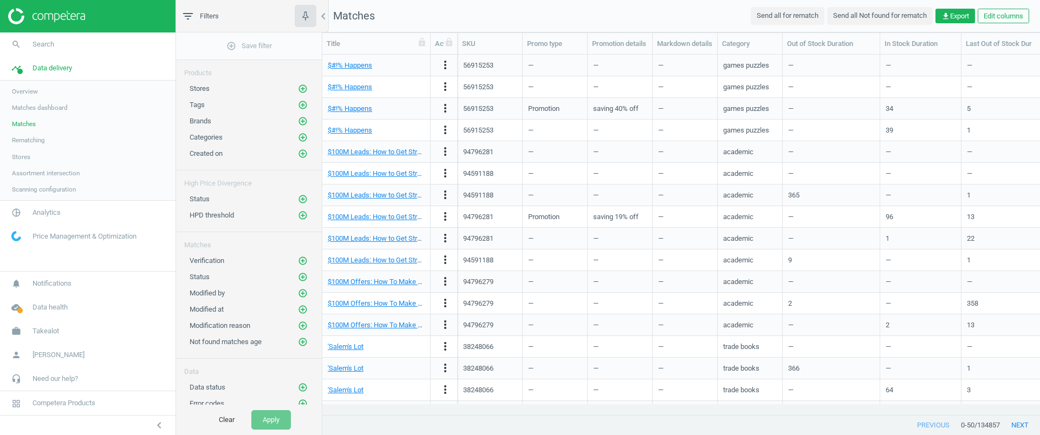
click at [49, 141] on link "Rematching" at bounding box center [87, 140] width 175 height 16
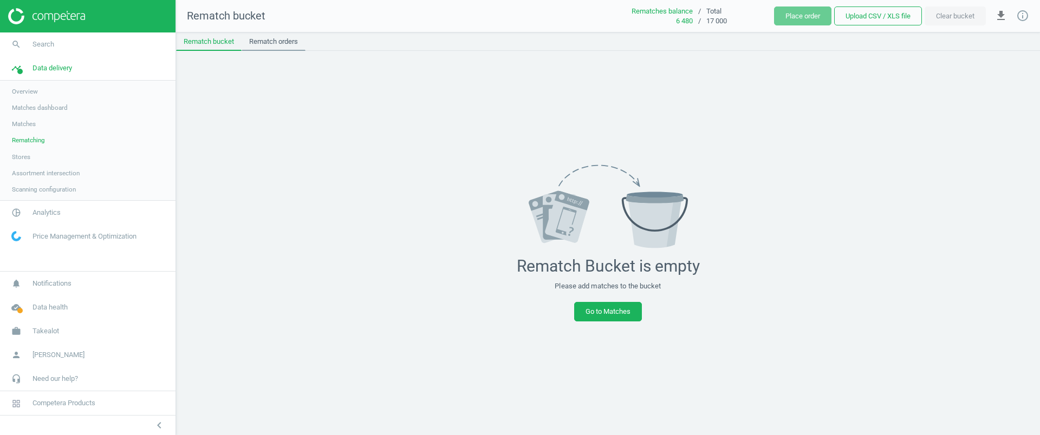
click at [281, 45] on link "Rematch orders" at bounding box center [274, 41] width 64 height 18
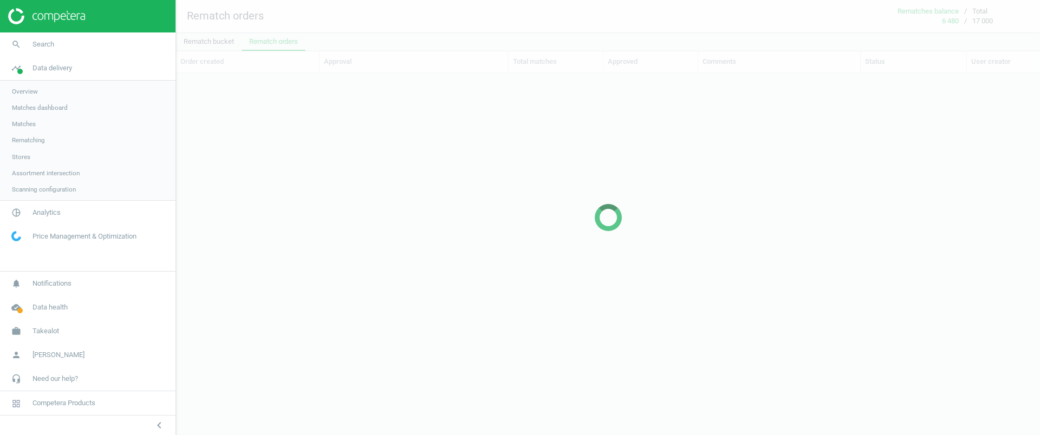
scroll to position [321, 854]
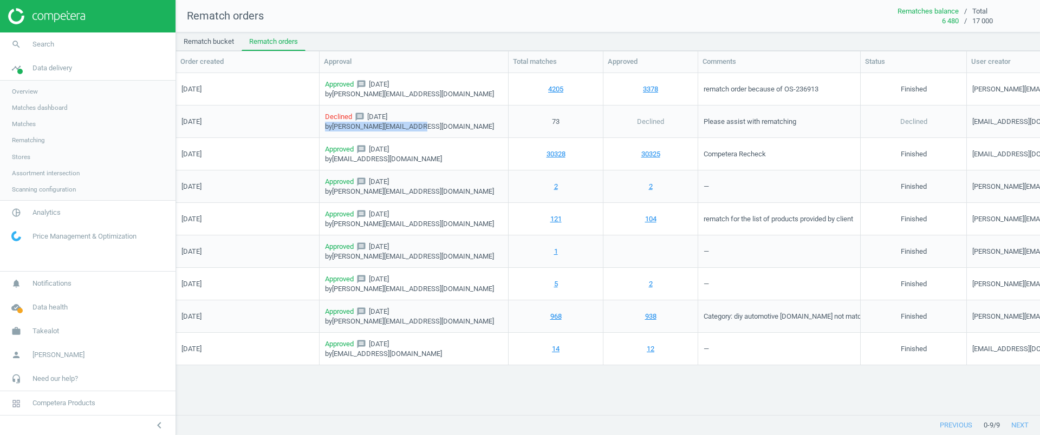
drag, startPoint x: 326, startPoint y: 125, endPoint x: 467, endPoint y: 133, distance: 141.0
click at [467, 133] on div "Declined message [DATE] by [PERSON_NAME][EMAIL_ADDRESS][DOMAIN_NAME]" at bounding box center [414, 122] width 178 height 30
click at [474, 126] on div "Declined message [DATE] by [PERSON_NAME][EMAIL_ADDRESS][DOMAIN_NAME]" at bounding box center [414, 122] width 178 height 30
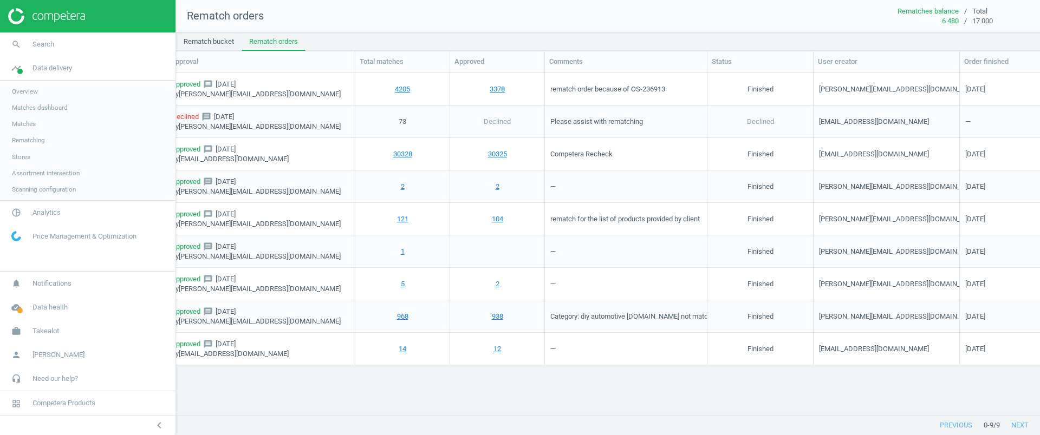
scroll to position [0, 181]
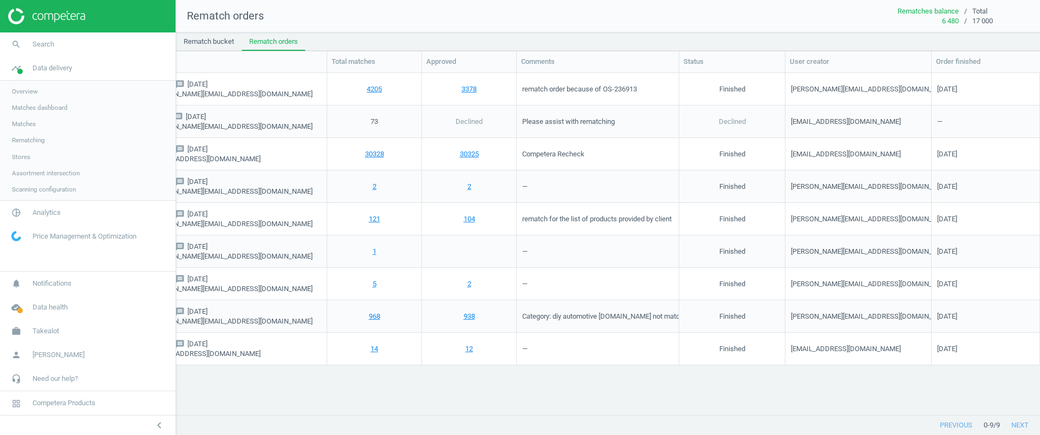
click at [42, 155] on link "Stores" at bounding box center [87, 157] width 175 height 16
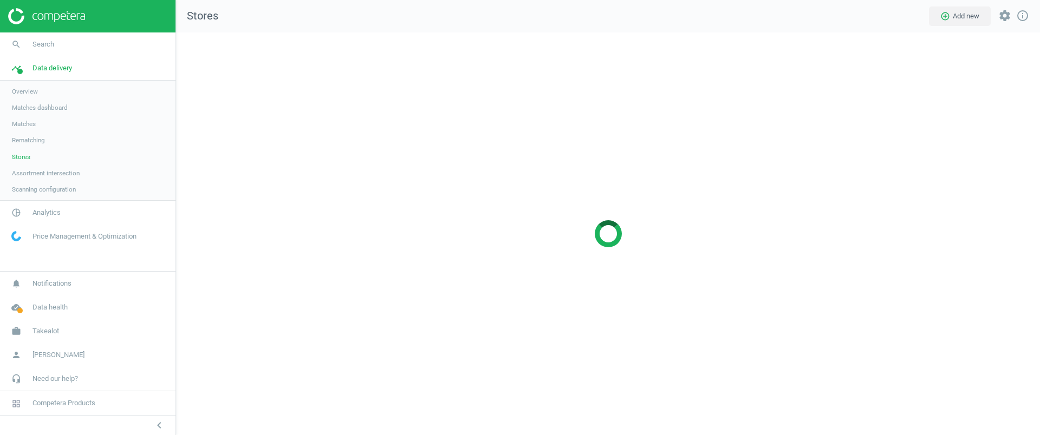
scroll to position [424, 885]
click at [38, 126] on link "Matches" at bounding box center [87, 124] width 175 height 16
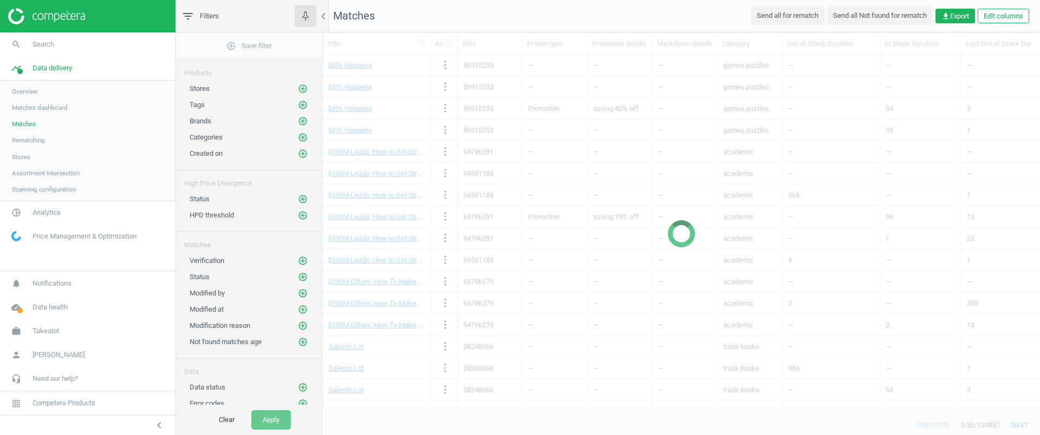
scroll to position [4, 0]
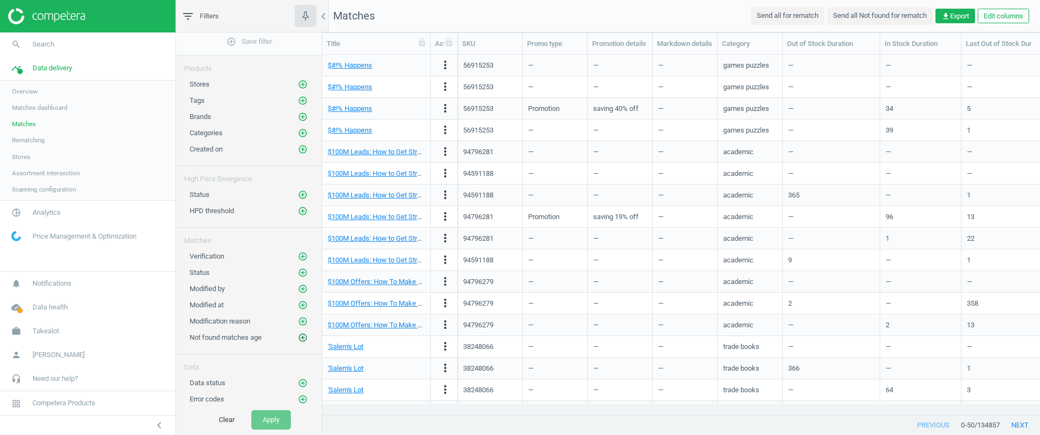
click at [298, 342] on icon "add_circle_outline" at bounding box center [303, 338] width 10 height 10
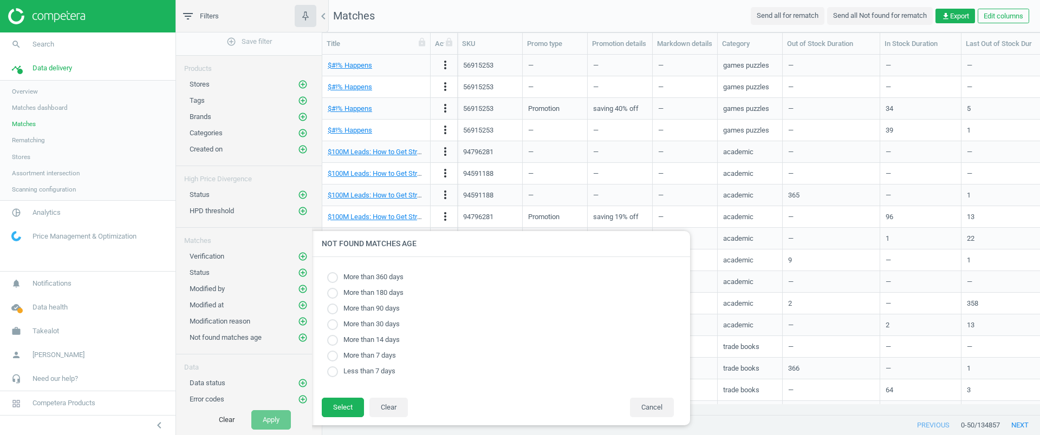
click at [395, 278] on label "More than 360 days" at bounding box center [371, 277] width 66 height 10
click at [331, 278] on input "radio" at bounding box center [332, 277] width 11 height 11
radio input "true"
click at [347, 407] on button "Select" at bounding box center [343, 407] width 42 height 19
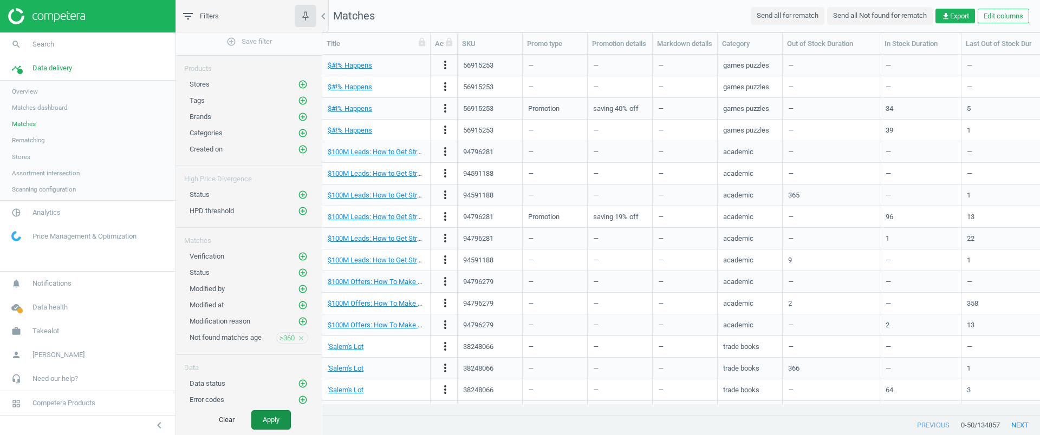
click at [280, 421] on button "Apply" at bounding box center [271, 420] width 40 height 19
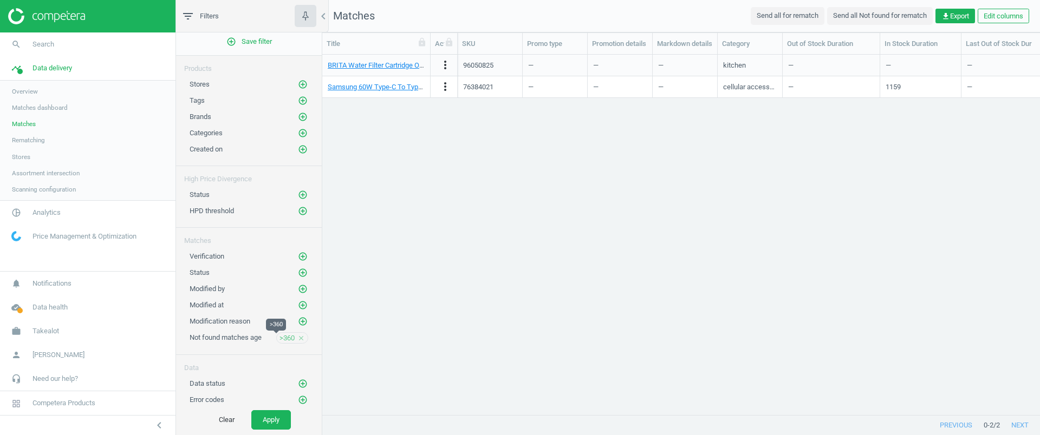
click at [279, 341] on span ">360" at bounding box center [286, 339] width 15 height 10
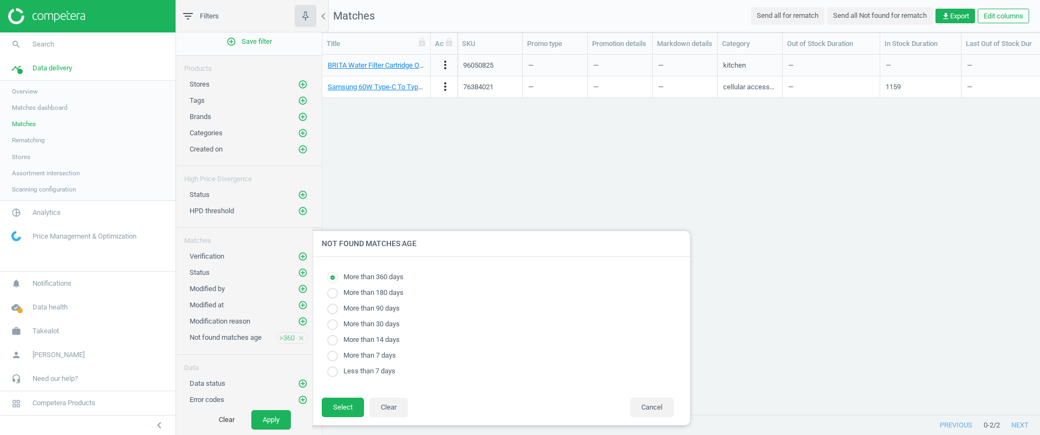
radio input "true"
click at [333, 291] on input "radio" at bounding box center [332, 293] width 11 height 11
radio input "true"
click at [333, 408] on button "Select" at bounding box center [343, 407] width 42 height 19
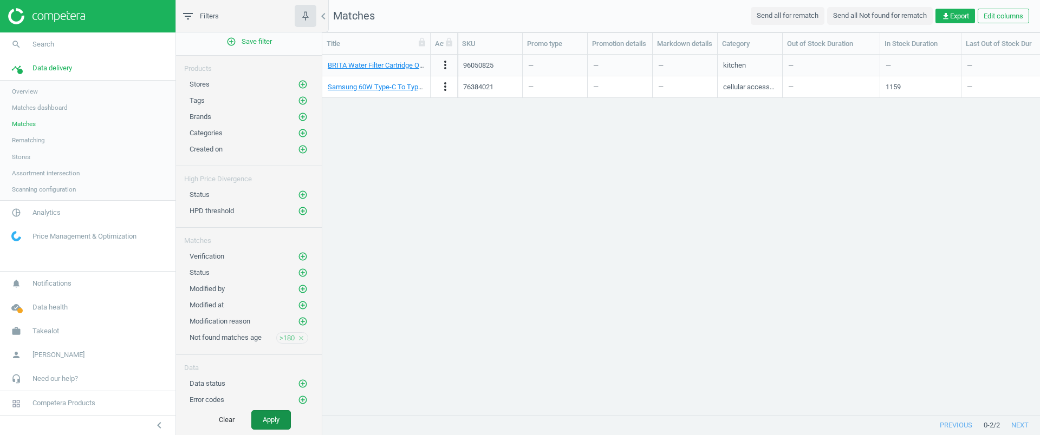
click at [281, 424] on button "Apply" at bounding box center [271, 420] width 40 height 19
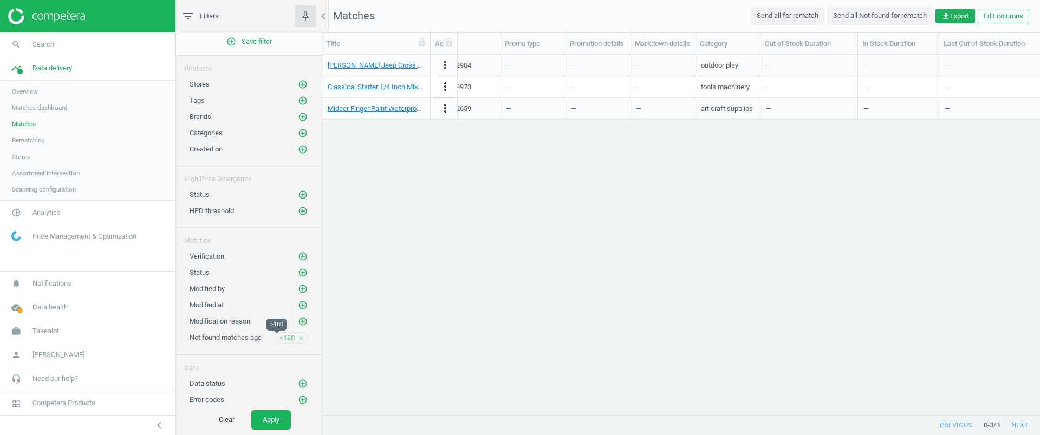
click at [279, 340] on span ">180" at bounding box center [286, 339] width 15 height 10
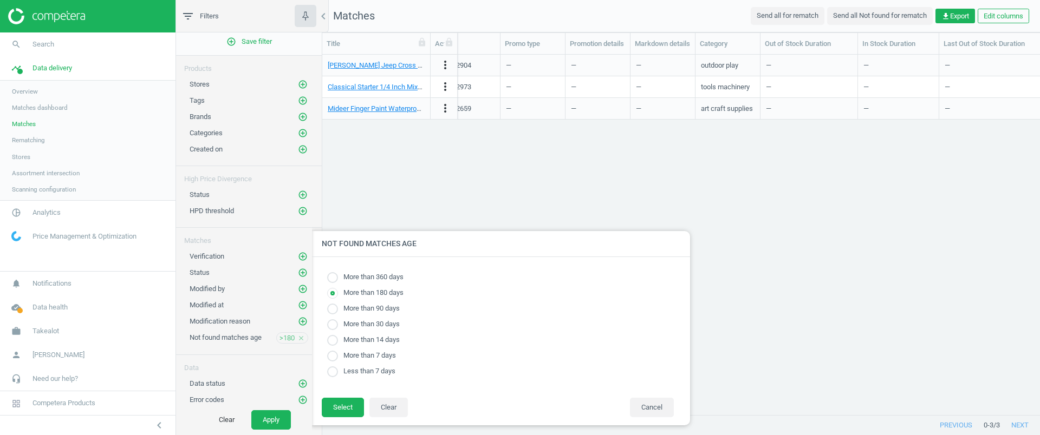
radio input "true"
click at [333, 326] on input "radio" at bounding box center [332, 325] width 11 height 11
radio input "true"
click at [333, 311] on input "radio" at bounding box center [332, 309] width 11 height 11
radio input "true"
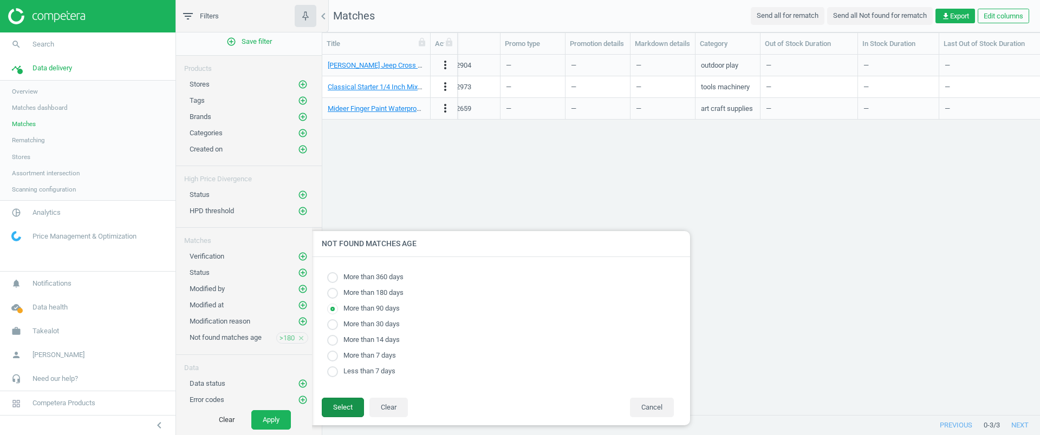
click at [348, 412] on button "Select" at bounding box center [343, 407] width 42 height 19
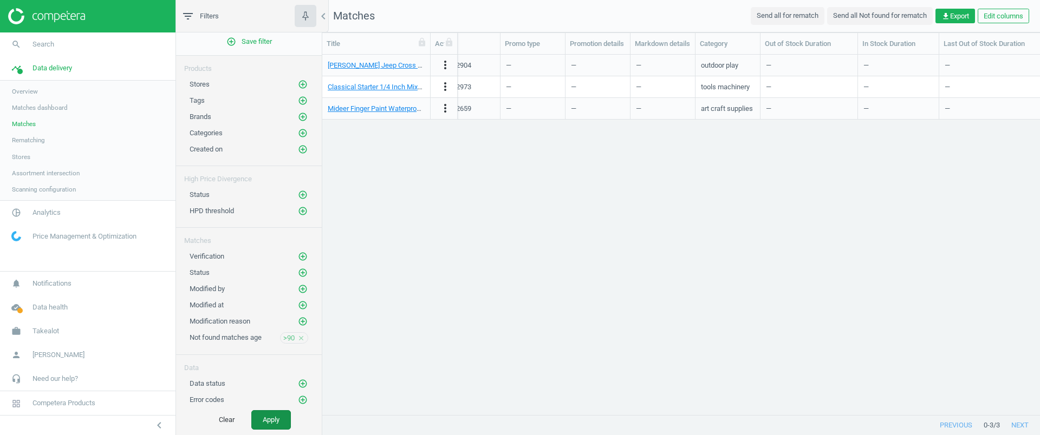
click at [275, 421] on button "Apply" at bounding box center [271, 420] width 40 height 19
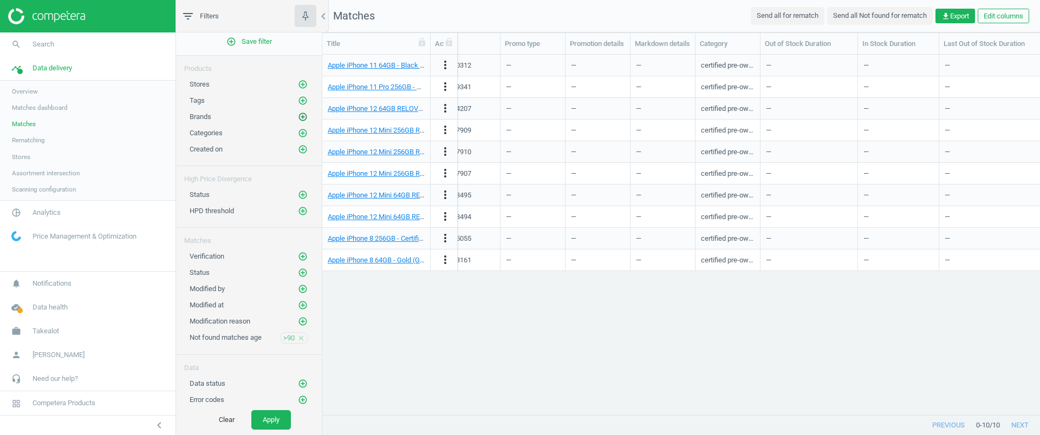
click at [298, 118] on icon "add_circle_outline" at bounding box center [303, 117] width 10 height 10
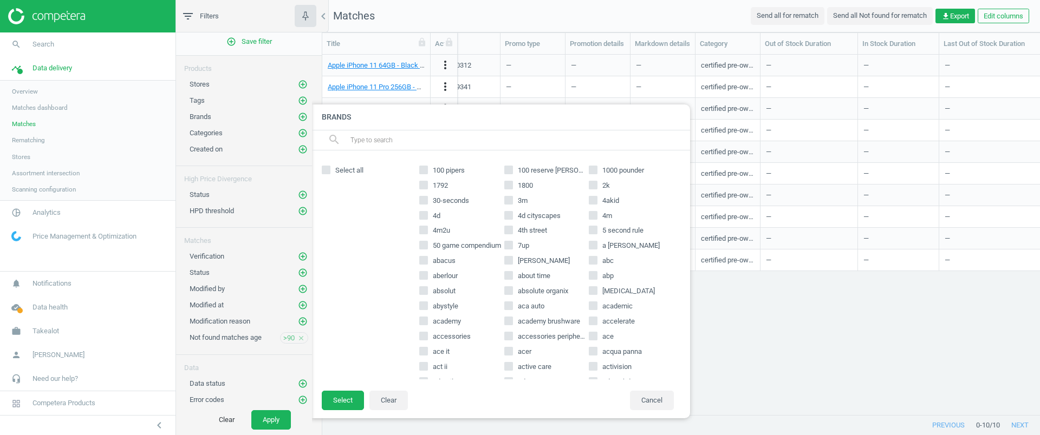
click at [770, 317] on div at bounding box center [832, 217] width 1040 height 435
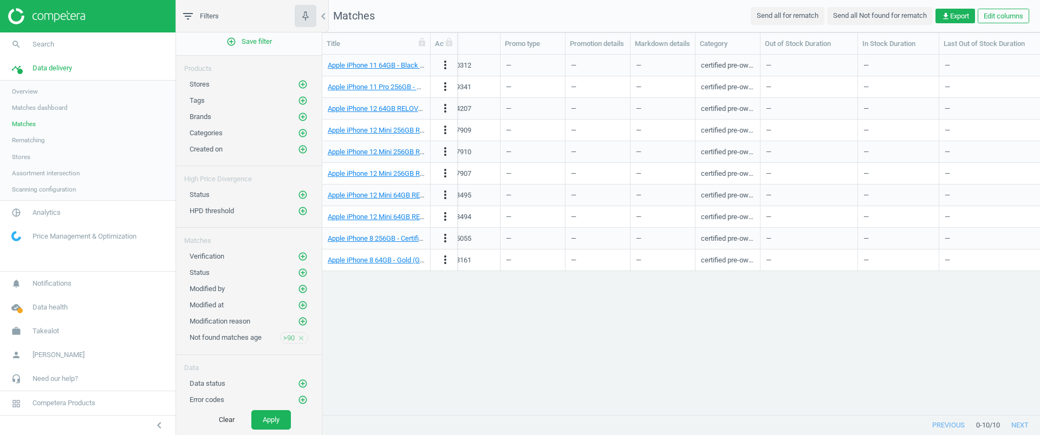
click at [297, 340] on icon "close" at bounding box center [301, 339] width 8 height 8
click at [62, 188] on span "Scanning configuration" at bounding box center [44, 189] width 64 height 9
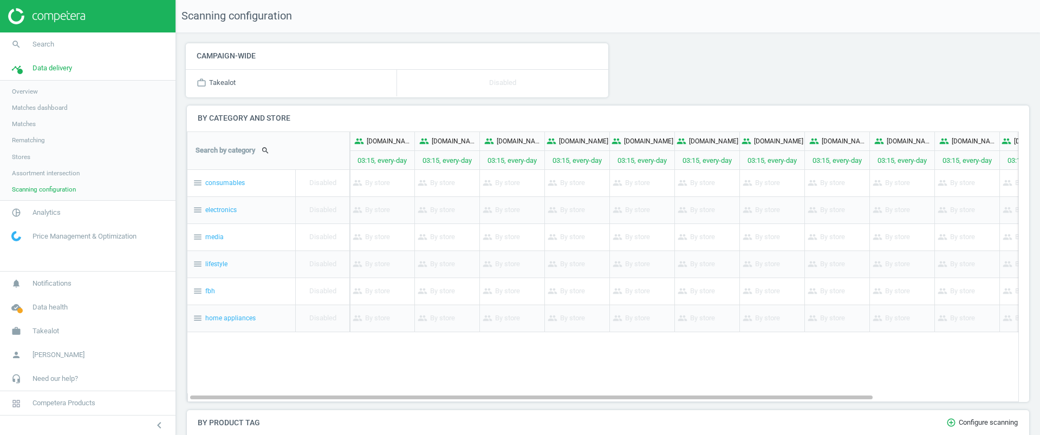
click at [35, 117] on link "Matches" at bounding box center [87, 124] width 175 height 16
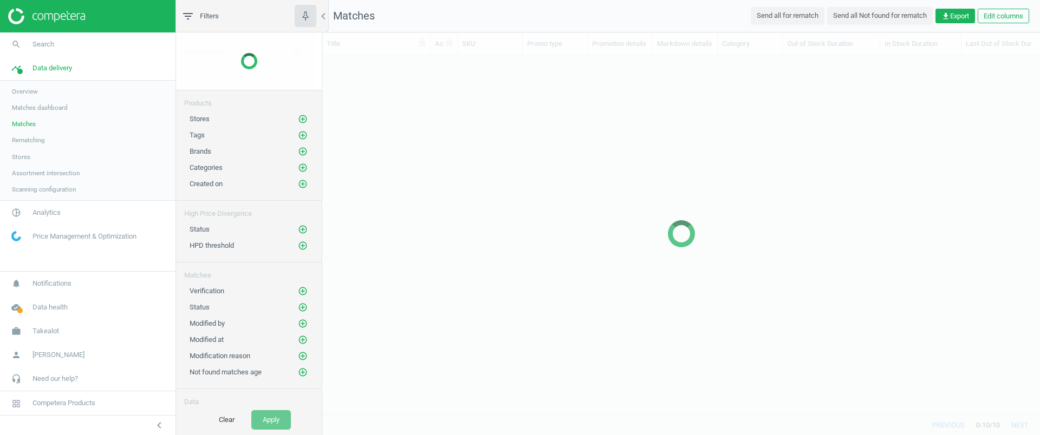
click at [38, 108] on span "Matches dashboard" at bounding box center [40, 107] width 56 height 9
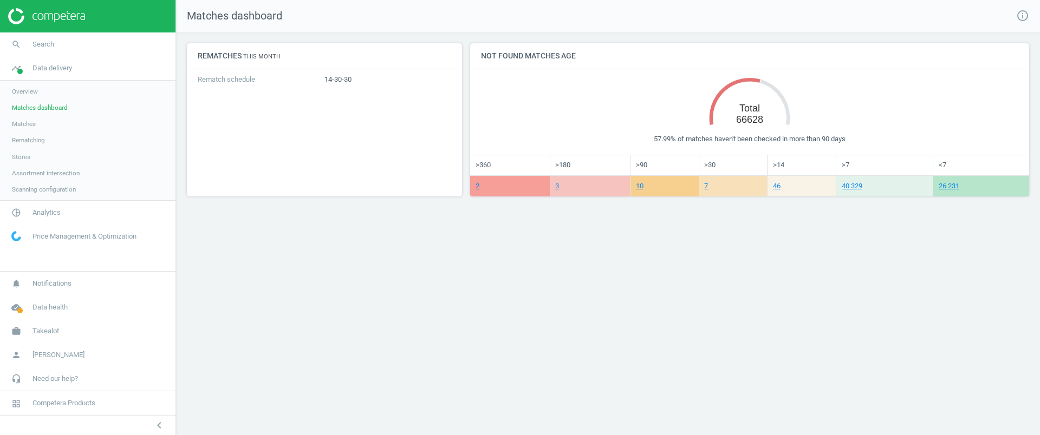
click at [28, 117] on link "Matches" at bounding box center [87, 124] width 175 height 16
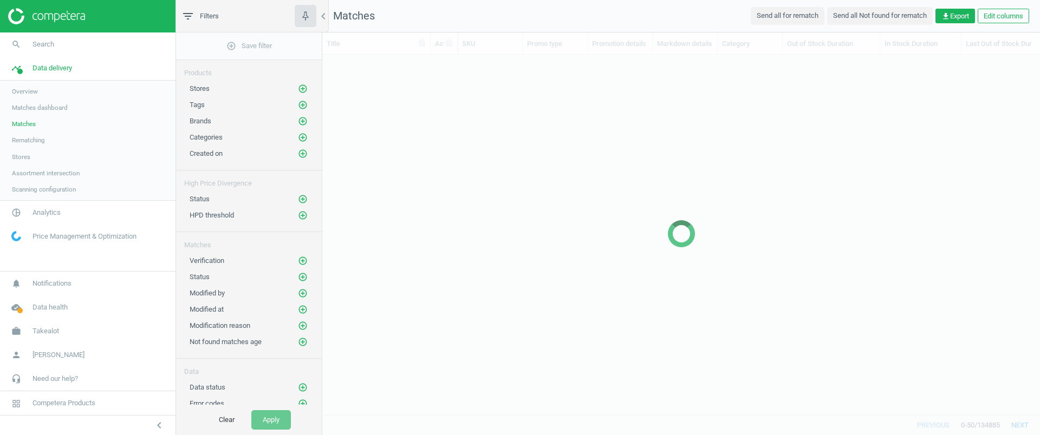
scroll to position [340, 707]
click at [29, 87] on span "Overview" at bounding box center [25, 91] width 26 height 9
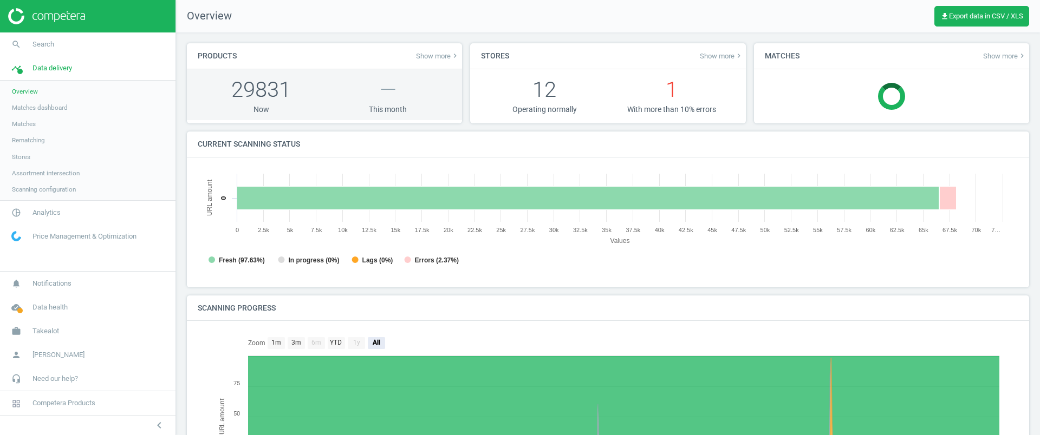
scroll to position [5, 5]
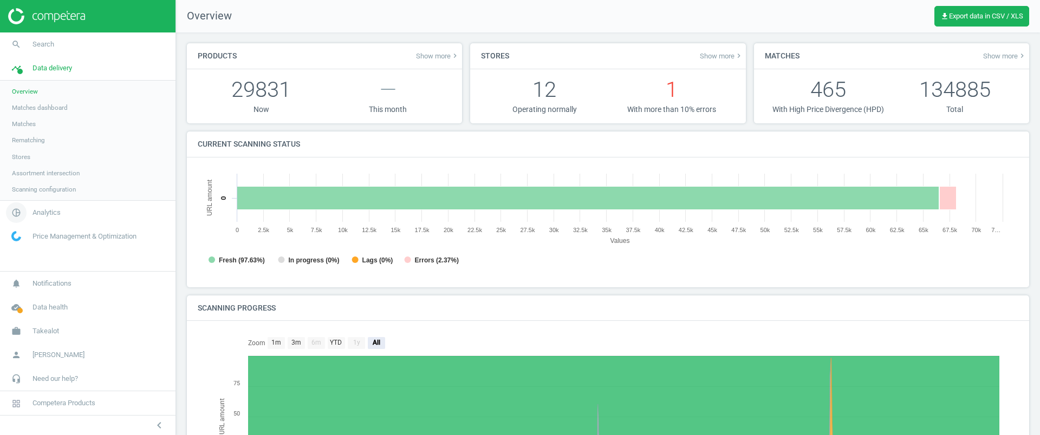
click at [29, 214] on span "pie_chart_outlined" at bounding box center [16, 213] width 32 height 24
click at [499, 33] on div "Products Show more keyboard_arrow_right 29831 Now — This month Stores Show more…" at bounding box center [608, 305] width 864 height 546
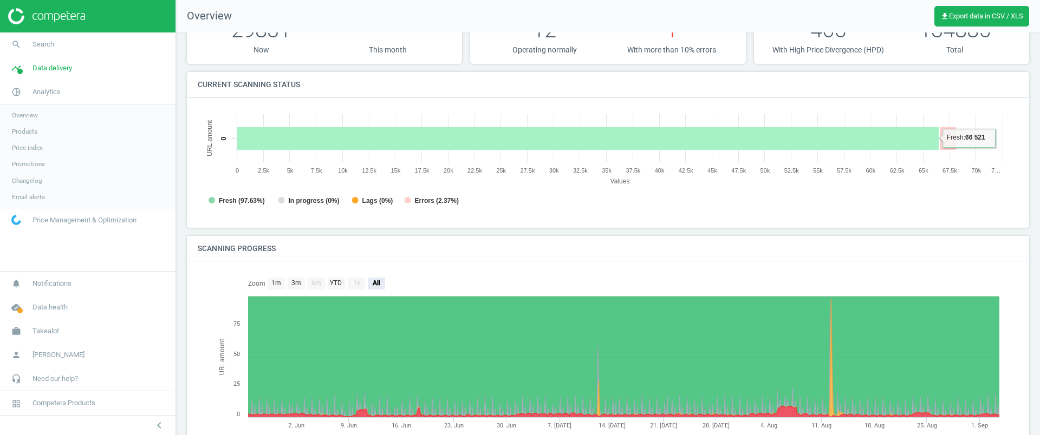
scroll to position [143, 0]
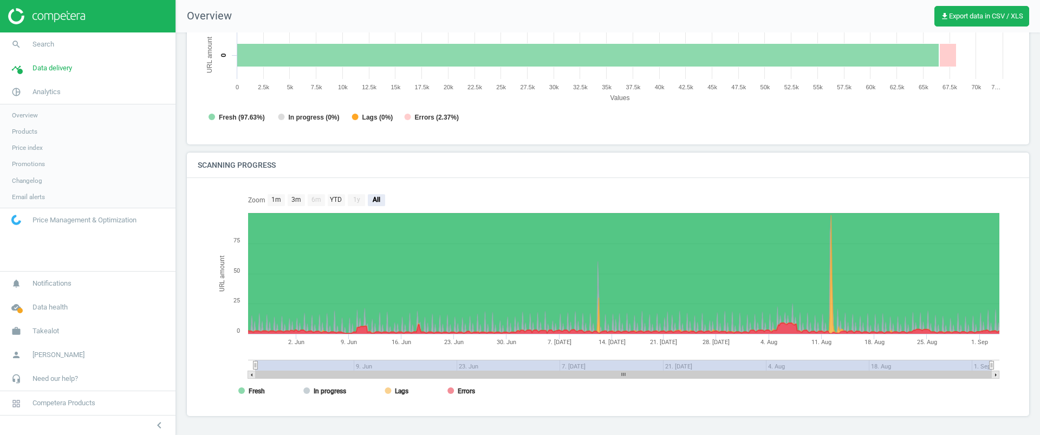
click at [34, 132] on span "Products" at bounding box center [24, 131] width 25 height 9
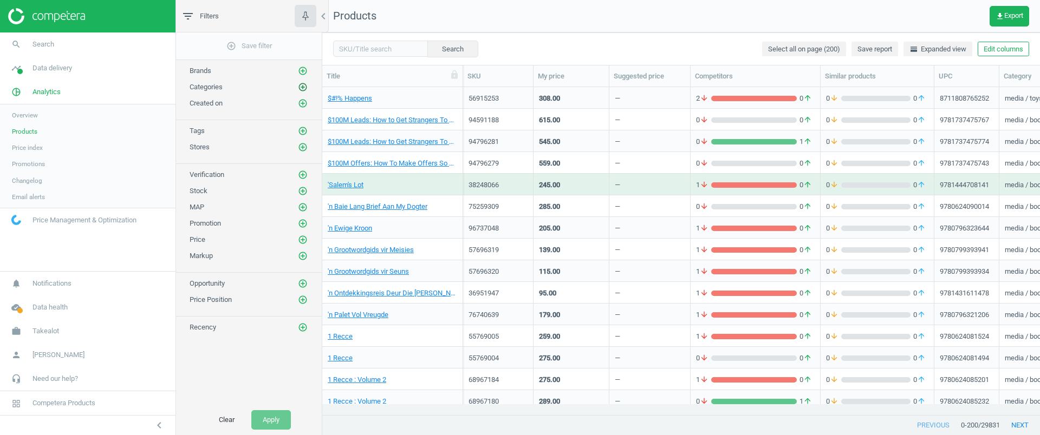
click at [304, 89] on icon "add_circle_outline" at bounding box center [303, 87] width 10 height 10
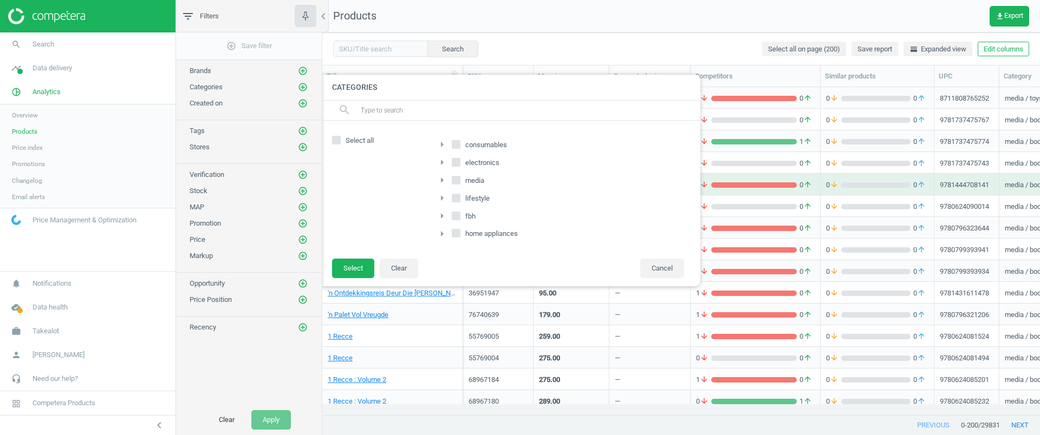
click at [445, 186] on icon "arrow_right" at bounding box center [441, 180] width 13 height 13
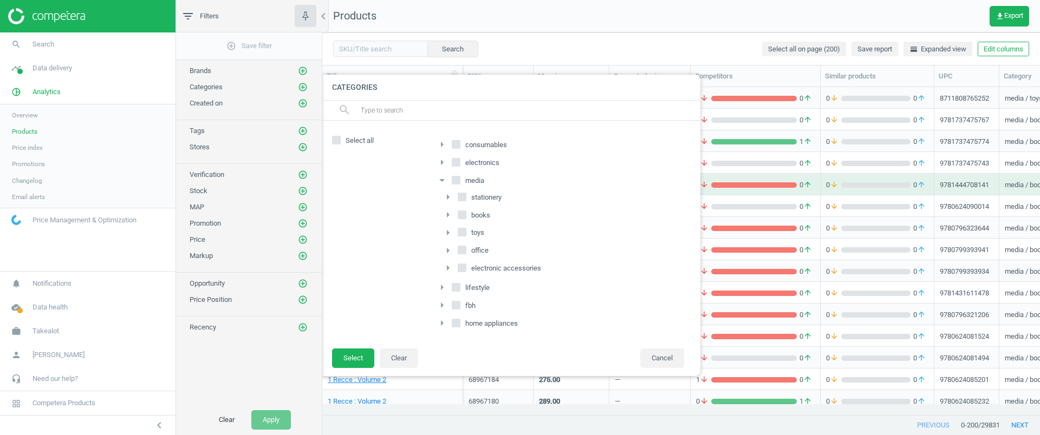
click at [445, 186] on icon "arrow_drop_down" at bounding box center [441, 180] width 13 height 13
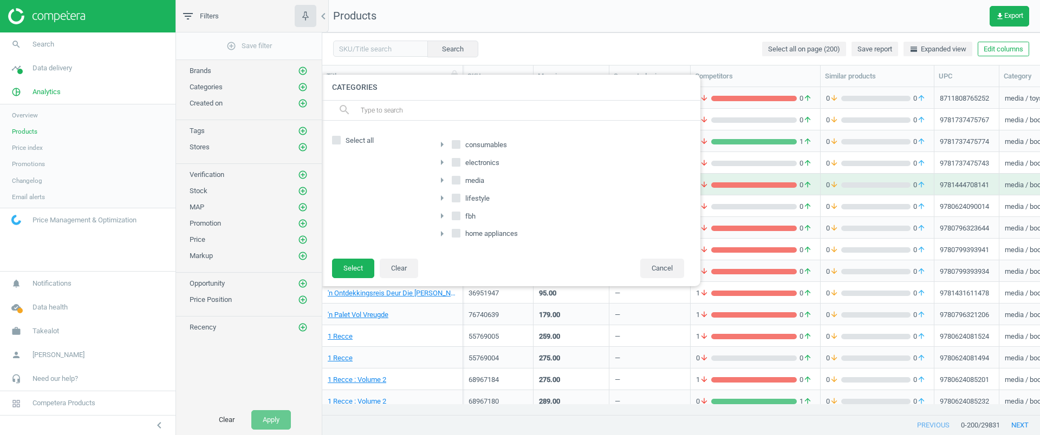
click at [444, 216] on icon "arrow_right" at bounding box center [441, 216] width 13 height 13
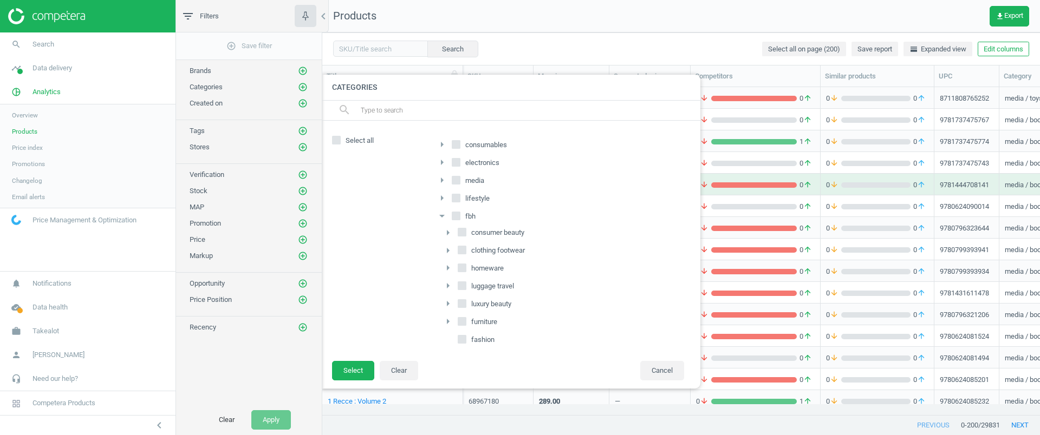
click at [444, 217] on icon "arrow_drop_down" at bounding box center [441, 216] width 13 height 13
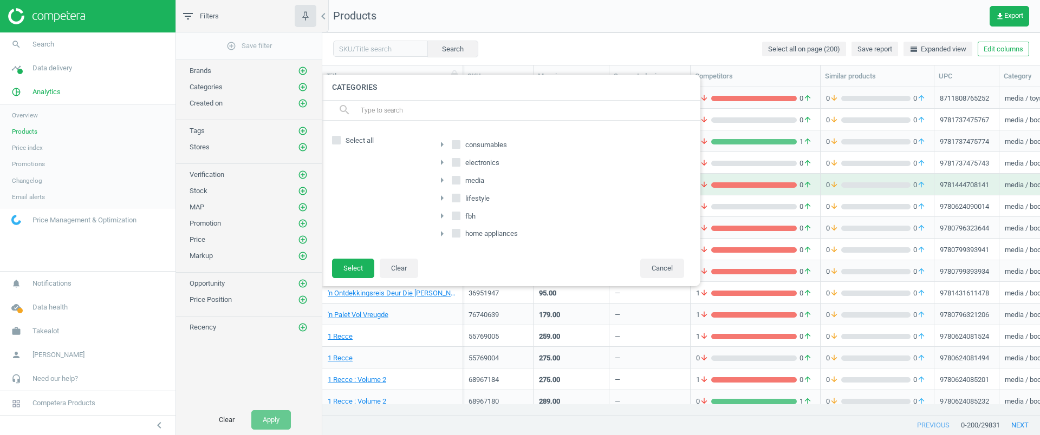
click at [436, 112] on input "text" at bounding box center [526, 110] width 333 height 17
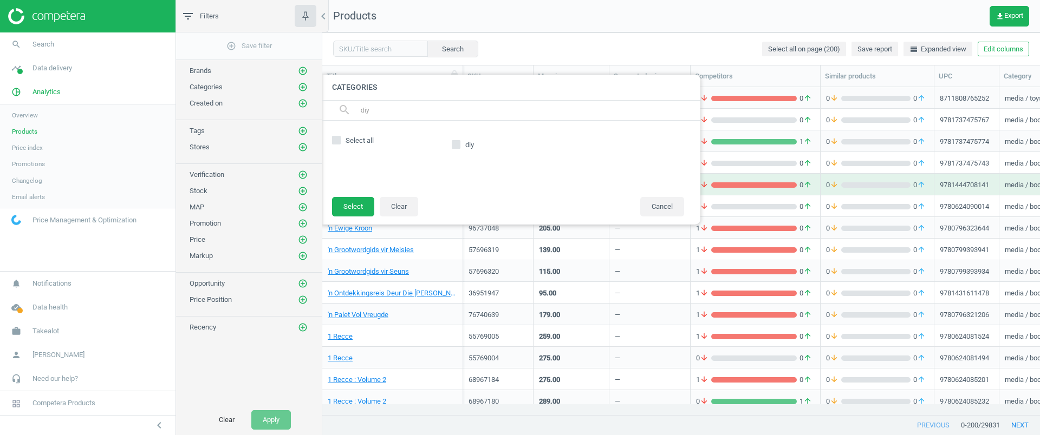
type input "diy"
click at [457, 144] on input "diy" at bounding box center [456, 144] width 7 height 7
checkbox input "true"
click at [362, 202] on button "Select" at bounding box center [353, 206] width 42 height 19
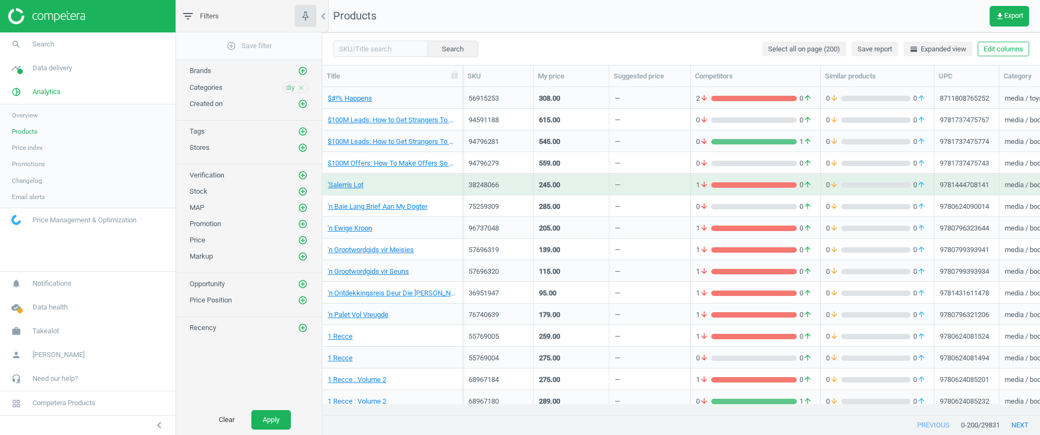
click at [292, 414] on div "Clear Apply" at bounding box center [249, 420] width 146 height 30
click at [283, 415] on button "Apply" at bounding box center [271, 420] width 40 height 19
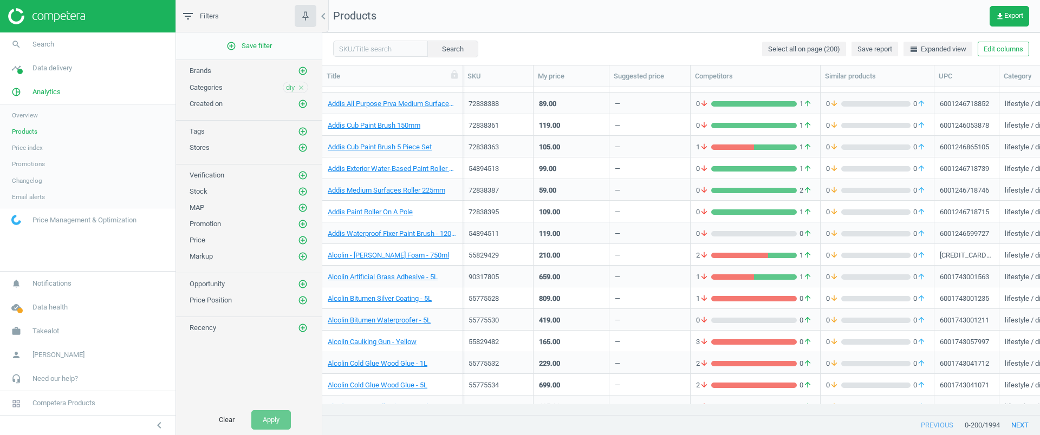
scroll to position [1489, 0]
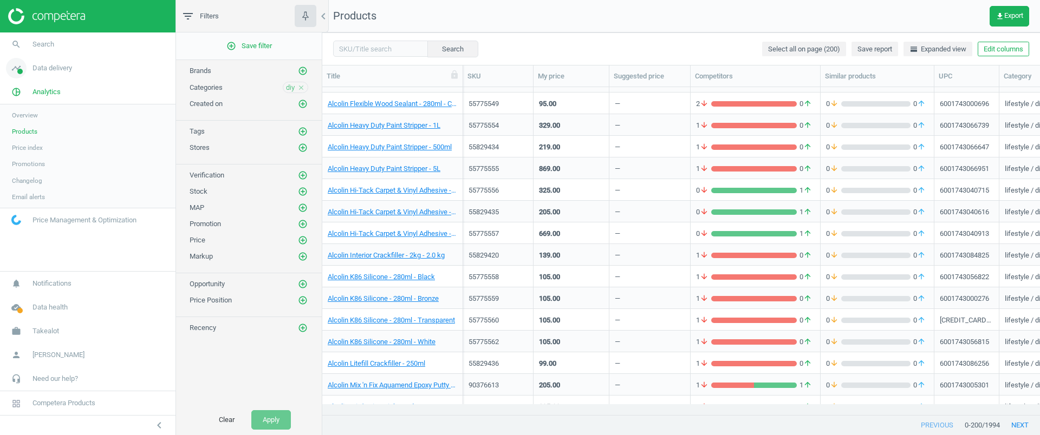
click at [54, 64] on span "Data delivery" at bounding box center [52, 68] width 40 height 10
click at [43, 169] on span "Assortment intersection" at bounding box center [46, 173] width 68 height 9
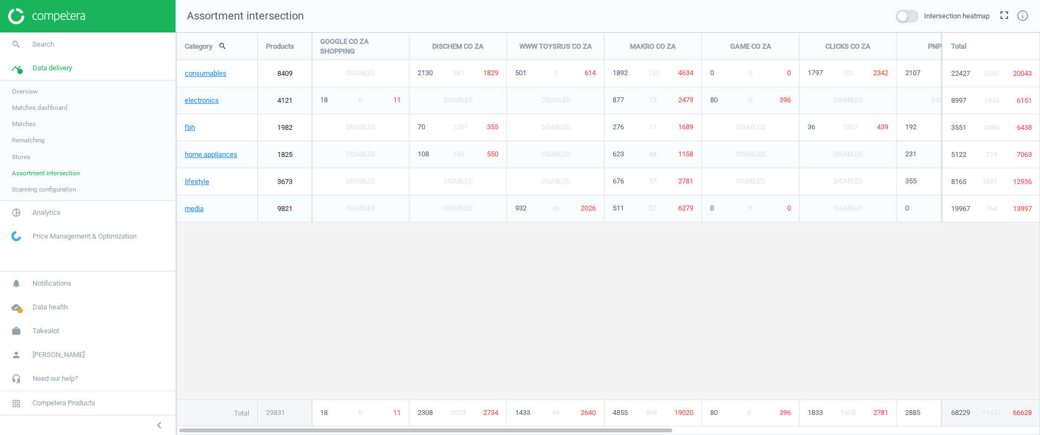
scroll to position [424, 885]
click at [913, 16] on span at bounding box center [907, 16] width 23 height 13
click at [0, 0] on input "checkbox" at bounding box center [0, 0] width 0 height 0
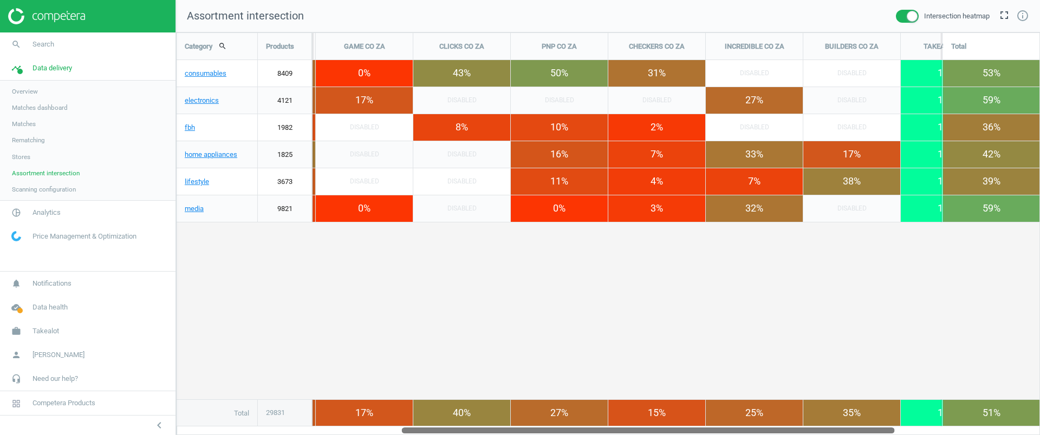
drag, startPoint x: 582, startPoint y: 433, endPoint x: 804, endPoint y: 465, distance: 224.3
click at [804, 435] on html "Group 2 Created with Sketch. ic/cloud_download/grey600 Created with Sketch. gra…" at bounding box center [520, 217] width 1040 height 435
click at [51, 210] on span "Analytics" at bounding box center [46, 213] width 28 height 10
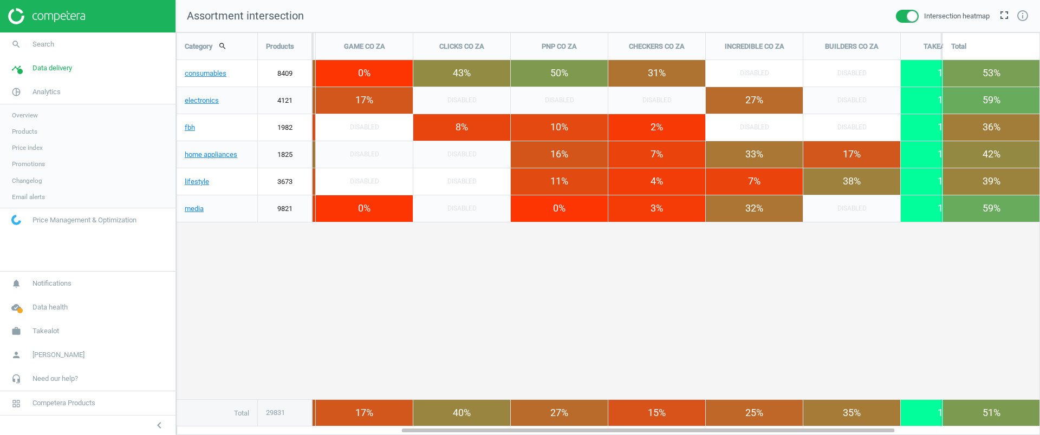
click at [50, 133] on link "Products" at bounding box center [87, 131] width 175 height 16
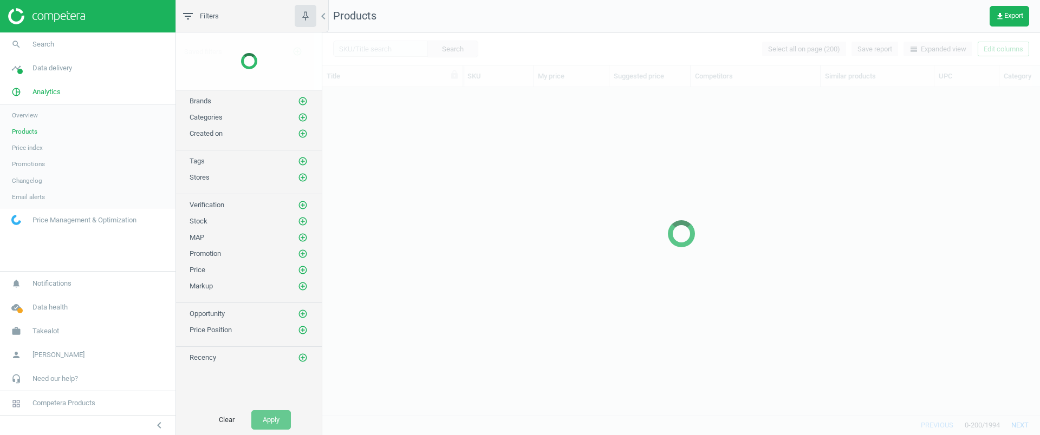
scroll to position [307, 707]
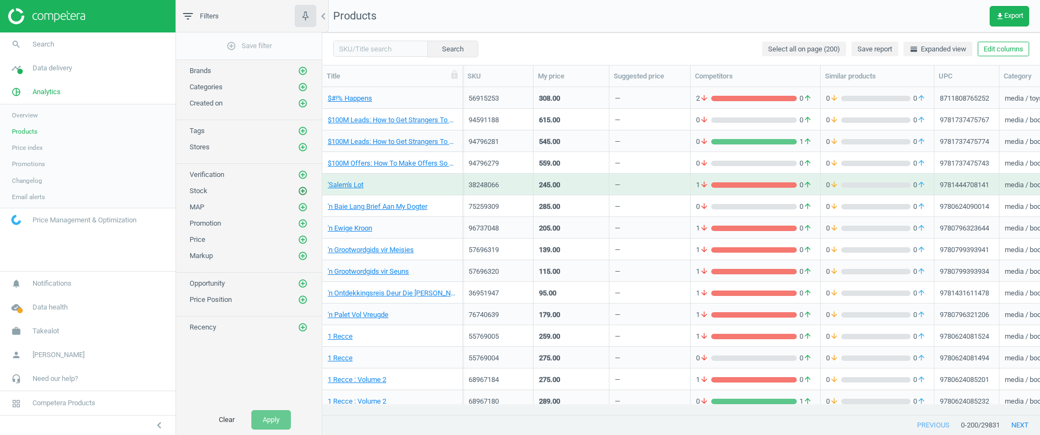
click at [301, 192] on icon "add_circle_outline" at bounding box center [303, 191] width 10 height 10
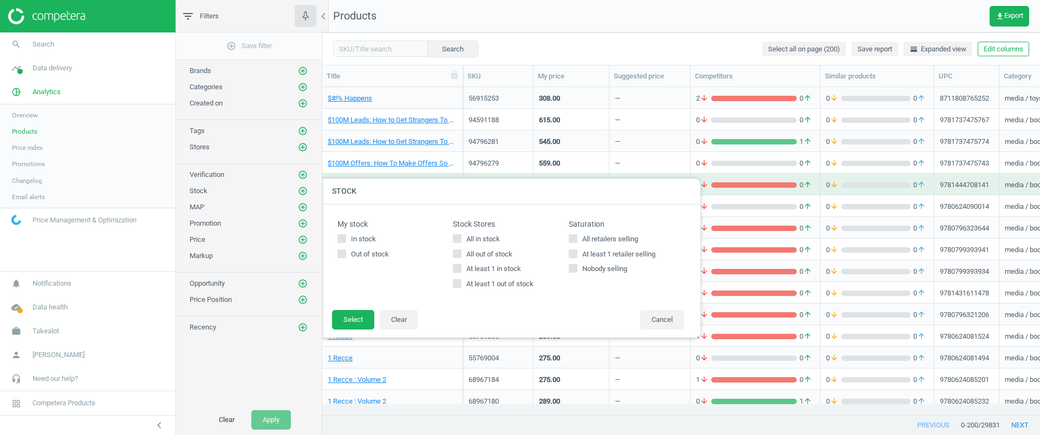
click at [567, 252] on label "All out of stock" at bounding box center [510, 255] width 115 height 10
click at [461, 252] on input "All out of stock" at bounding box center [457, 253] width 7 height 7
checkbox input "true"
click at [576, 255] on input "At least 1 retailer selling" at bounding box center [572, 253] width 7 height 7
checkbox input "true"
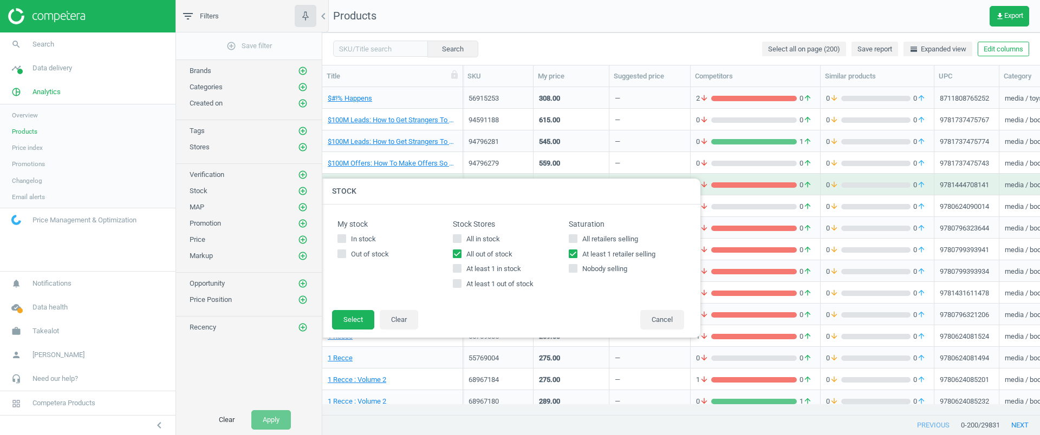
click at [507, 252] on span "All out of stock" at bounding box center [489, 255] width 50 height 10
click at [461, 252] on input "All out of stock" at bounding box center [457, 253] width 7 height 7
click at [568, 250] on label "All out of stock" at bounding box center [510, 255] width 115 height 10
click at [461, 250] on input "All out of stock" at bounding box center [457, 253] width 7 height 7
click at [477, 250] on span "All out of stock" at bounding box center [489, 255] width 50 height 10
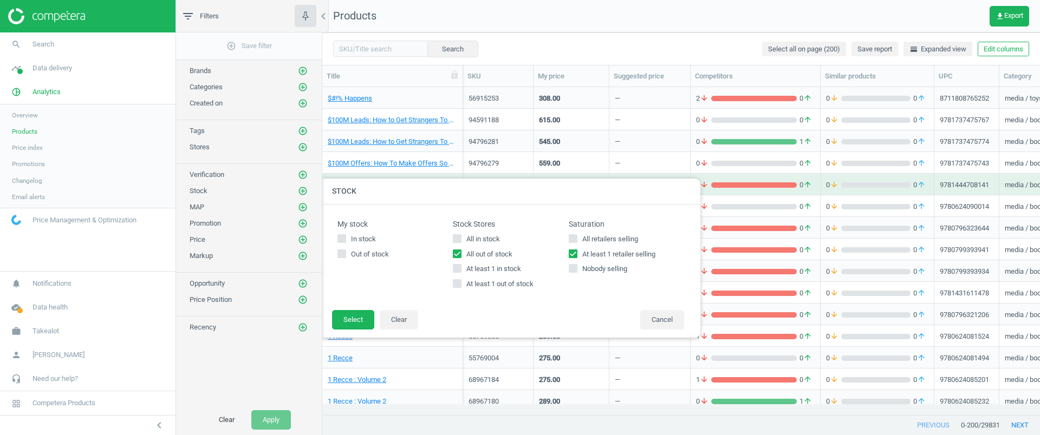
click at [461, 250] on input "All out of stock" at bounding box center [457, 253] width 7 height 7
checkbox input "false"
click at [569, 252] on input "At least 1 retailer selling" at bounding box center [572, 253] width 7 height 7
checkbox input "false"
click at [394, 323] on button "Clear" at bounding box center [399, 319] width 38 height 19
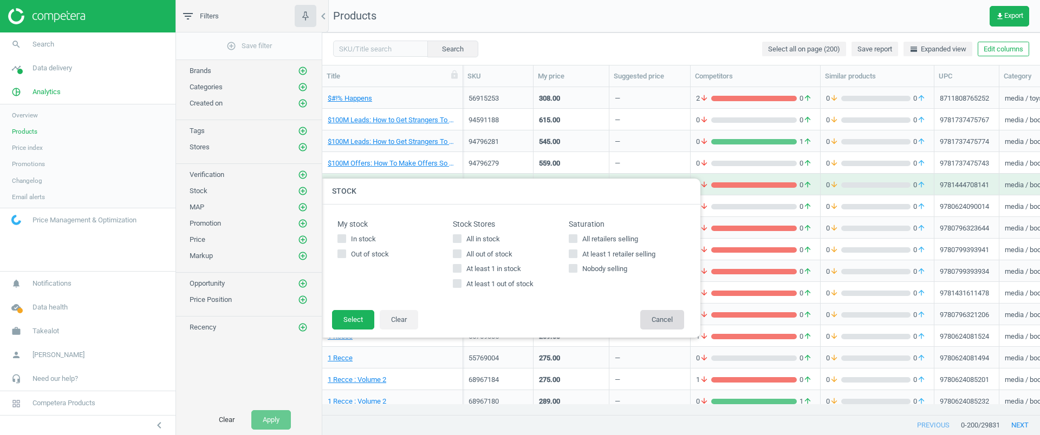
click at [646, 319] on button "Cancel" at bounding box center [662, 319] width 44 height 19
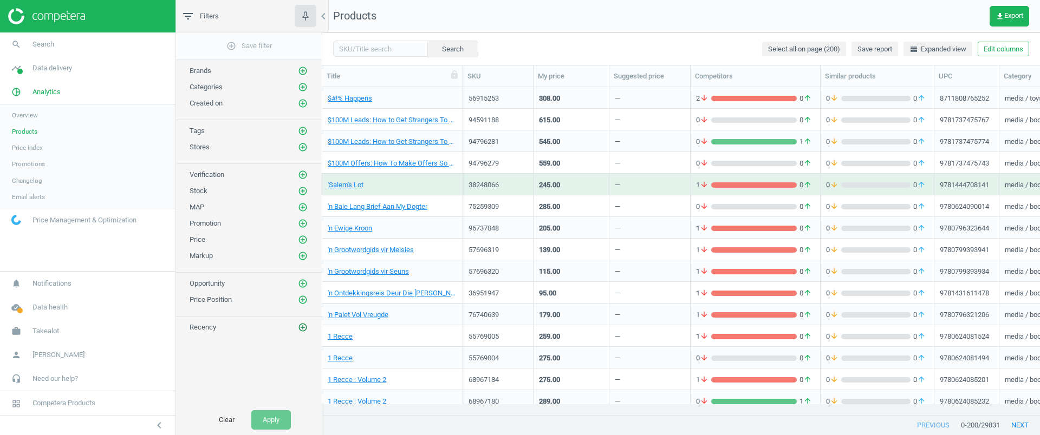
click at [305, 326] on icon "add_circle_outline" at bounding box center [303, 328] width 10 height 10
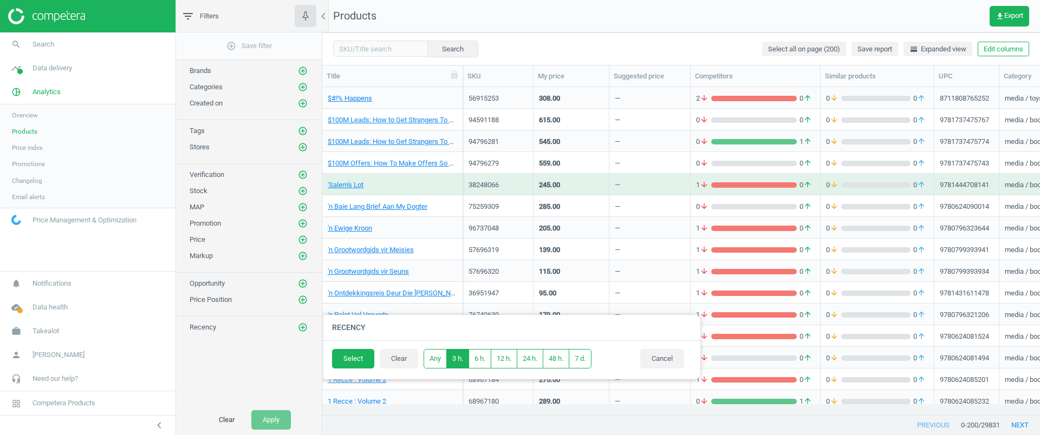
click at [464, 359] on button "3 h." at bounding box center [457, 358] width 23 height 19
click at [355, 352] on button "Select" at bounding box center [353, 358] width 42 height 19
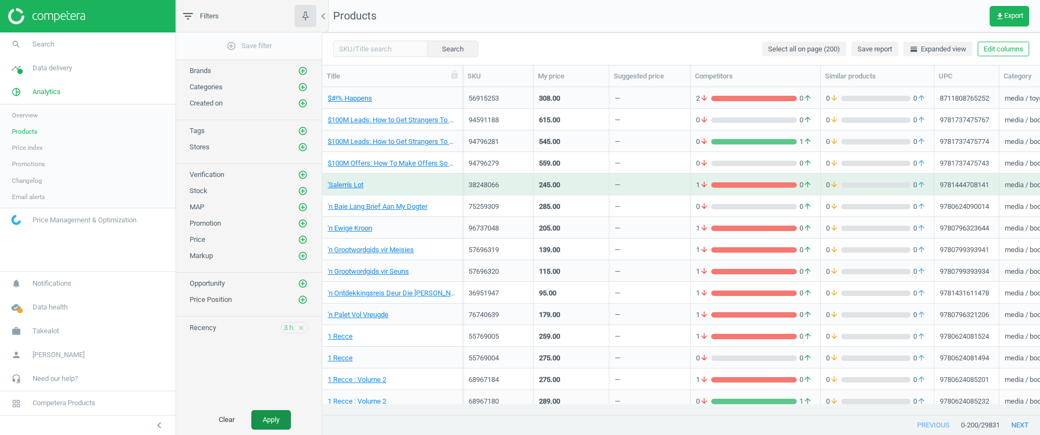
click at [282, 414] on button "Apply" at bounding box center [271, 420] width 40 height 19
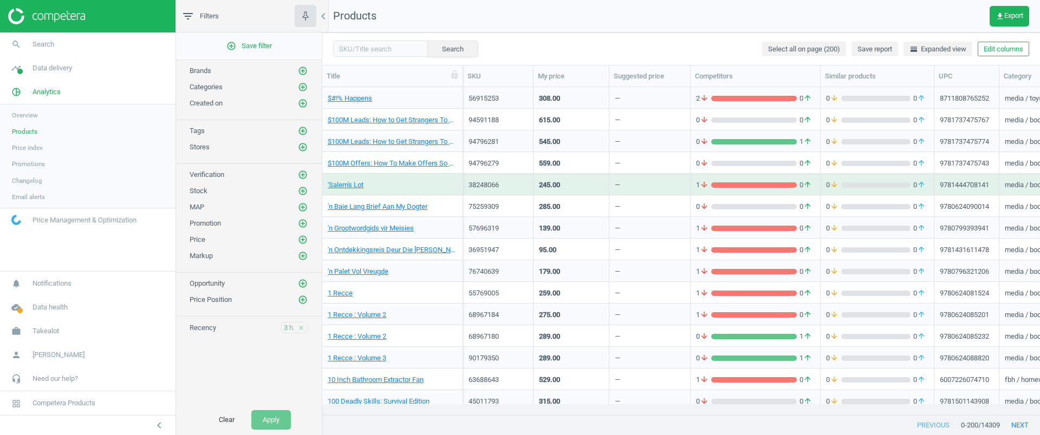
click at [509, 93] on div "56915253" at bounding box center [497, 97] width 59 height 19
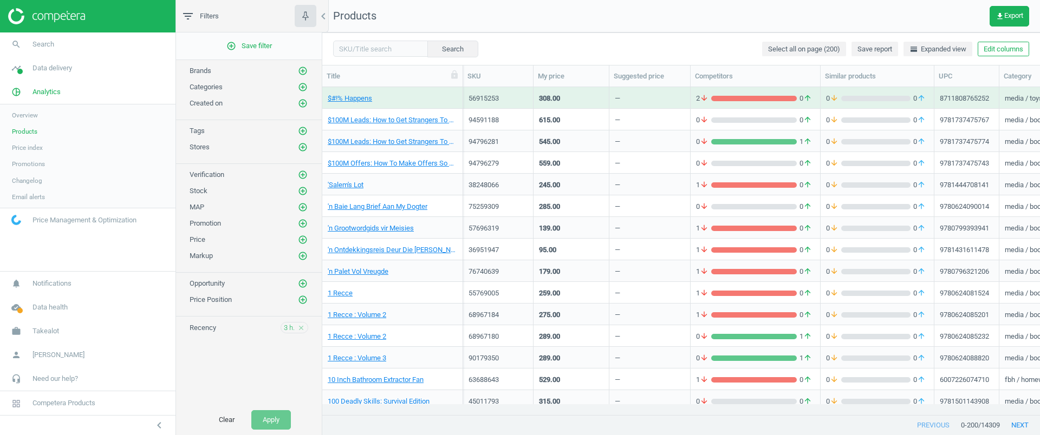
click at [509, 93] on div "56915253" at bounding box center [497, 97] width 59 height 19
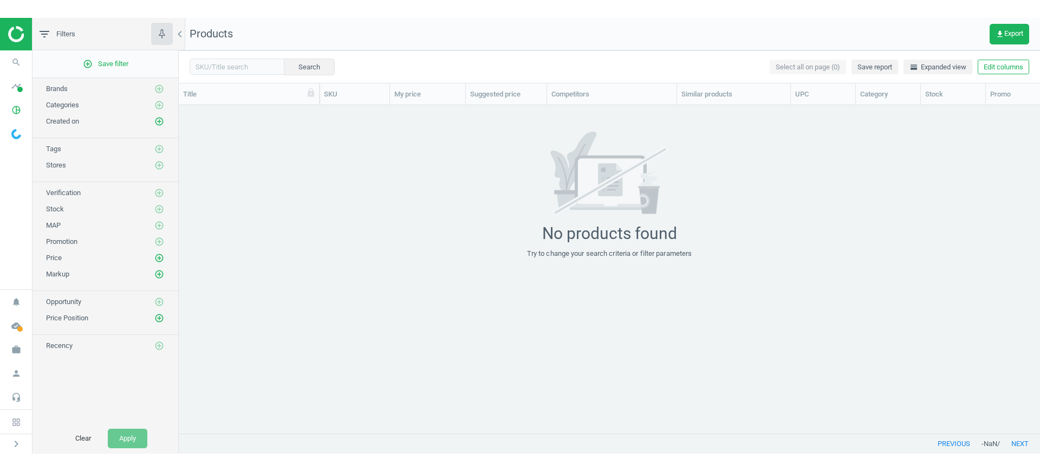
scroll to position [342, 851]
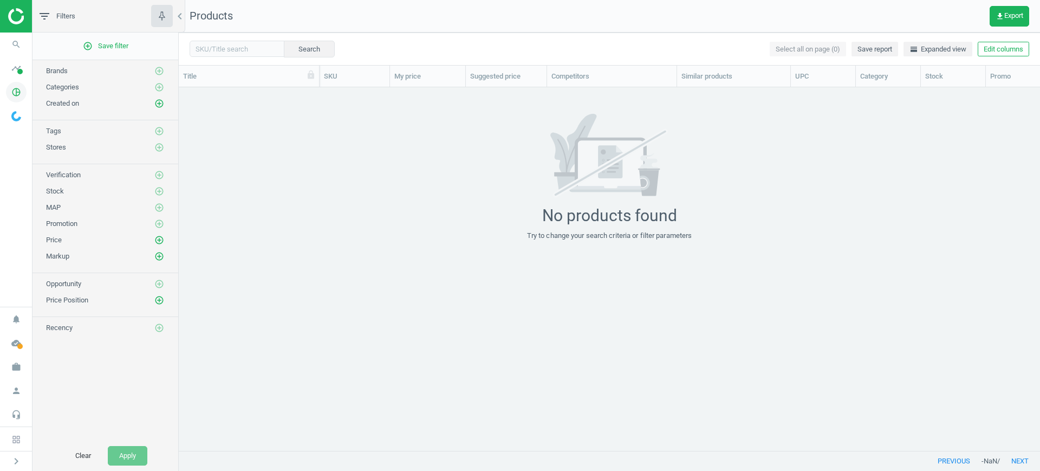
click at [4, 92] on span "pie_chart_outlined" at bounding box center [16, 92] width 32 height 24
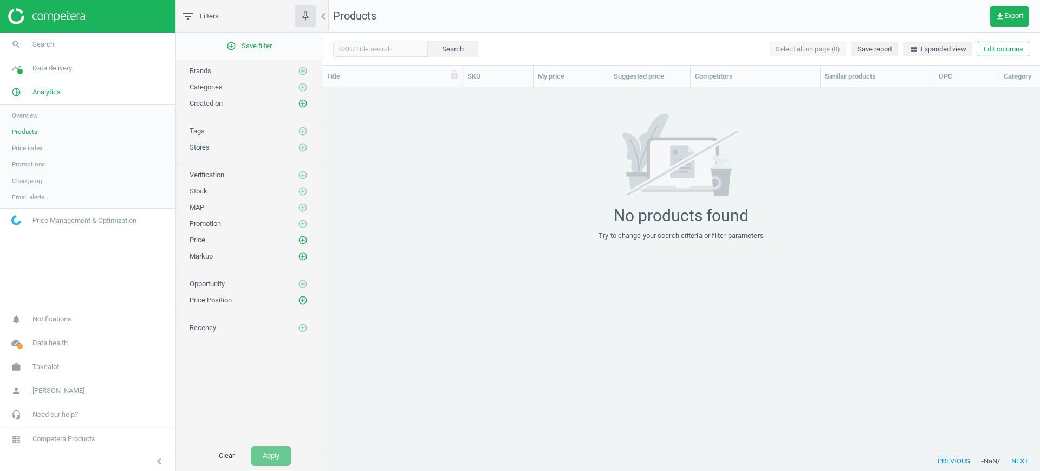
scroll to position [342, 707]
click at [25, 133] on span "Products" at bounding box center [24, 131] width 25 height 9
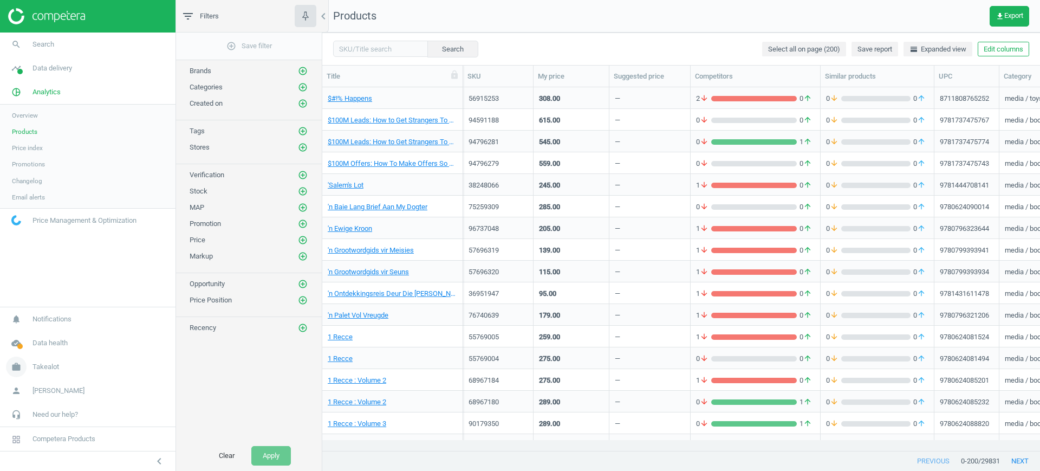
click at [45, 363] on span "Takealot" at bounding box center [45, 367] width 27 height 10
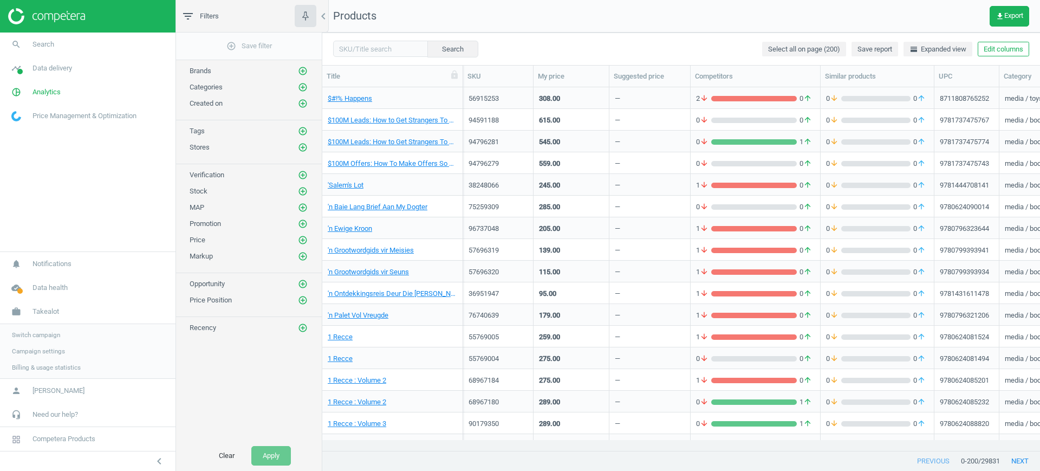
click at [49, 335] on span "Switch campaign" at bounding box center [36, 334] width 48 height 9
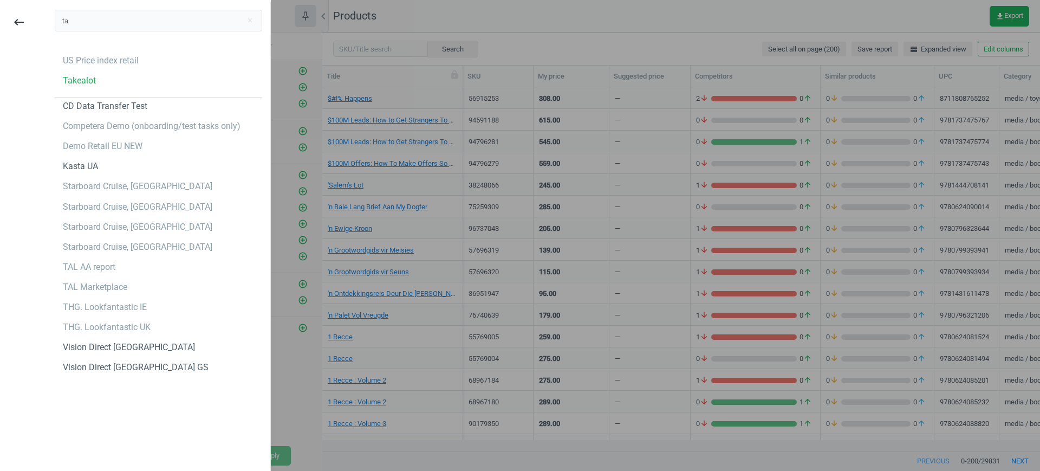
type input "t"
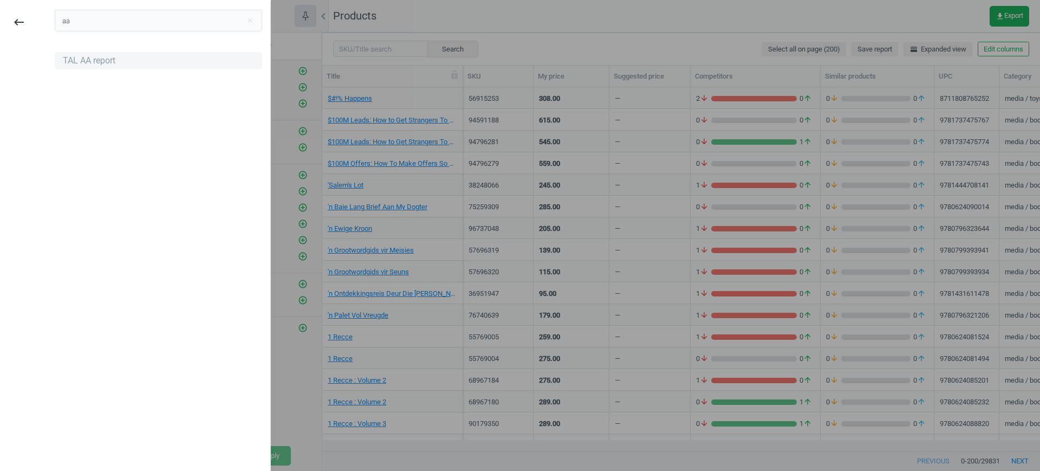
type input "aa"
click at [78, 66] on div "TAL AA report" at bounding box center [89, 61] width 53 height 12
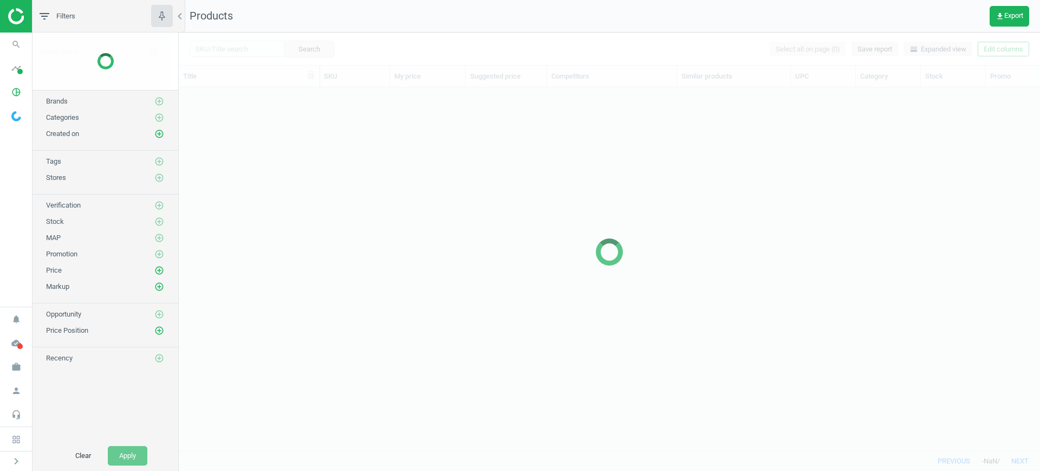
scroll to position [342, 851]
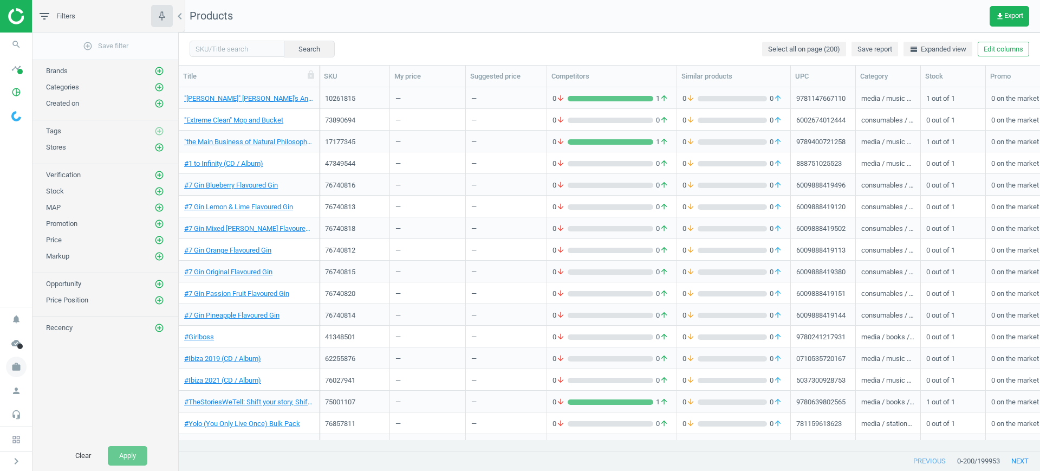
click at [23, 370] on icon "work" at bounding box center [16, 366] width 21 height 21
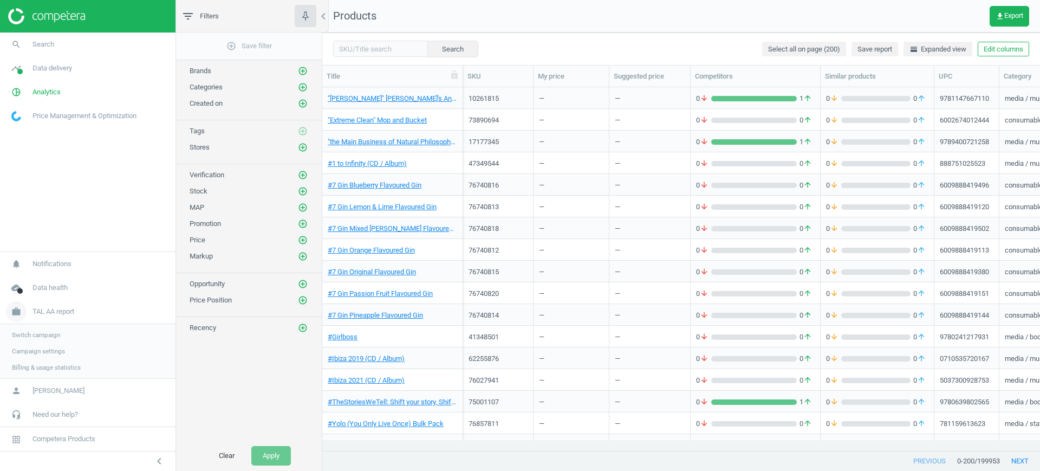
scroll to position [342, 707]
click at [51, 70] on span "Data delivery" at bounding box center [52, 68] width 40 height 10
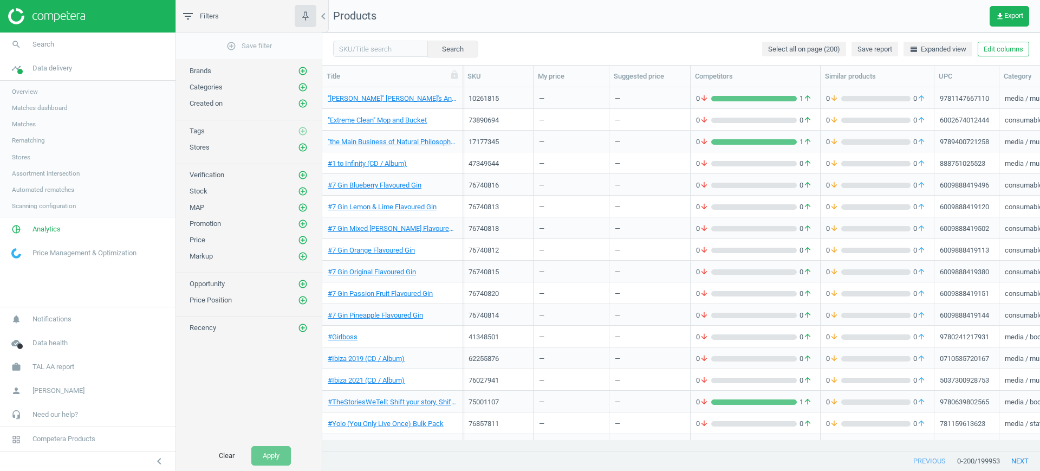
click at [8, 165] on link "Assortment intersection" at bounding box center [87, 173] width 175 height 16
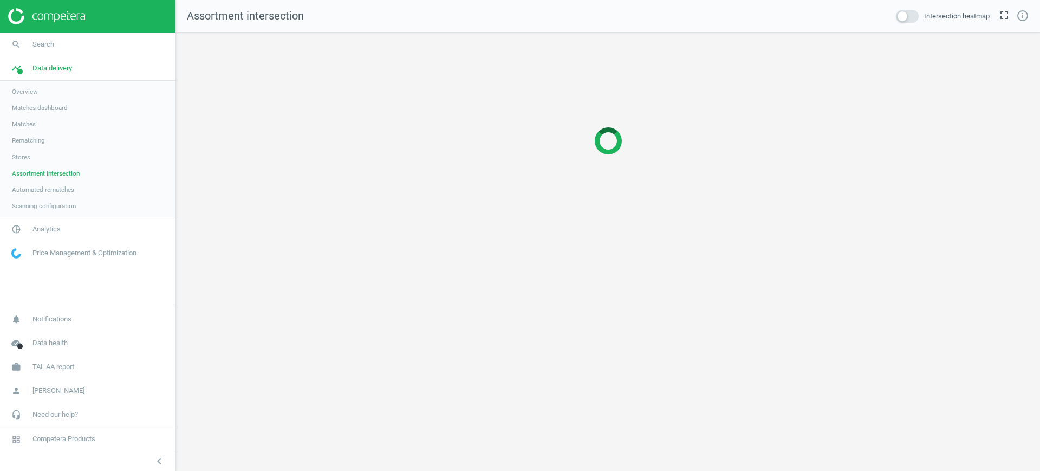
click at [17, 153] on span "Stores" at bounding box center [21, 157] width 18 height 9
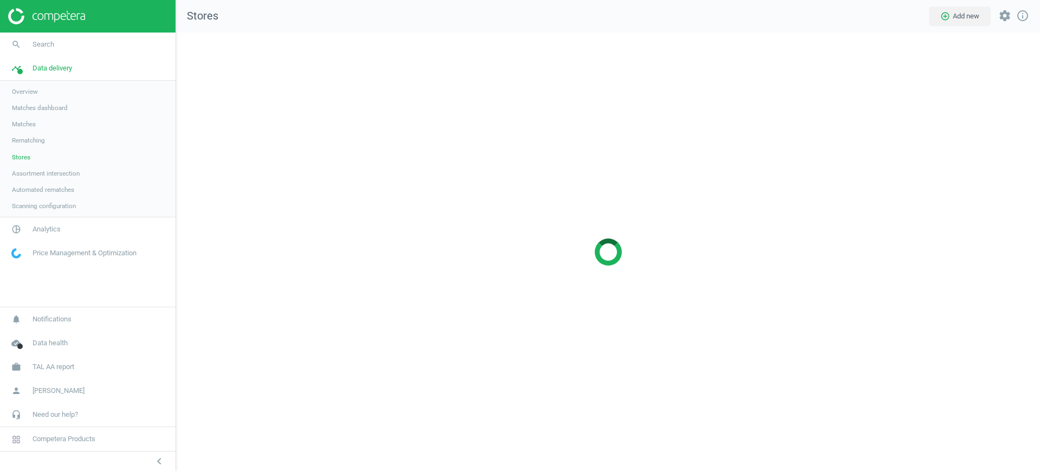
scroll to position [459, 885]
